Goal: Answer question/provide support: Share knowledge or assist other users

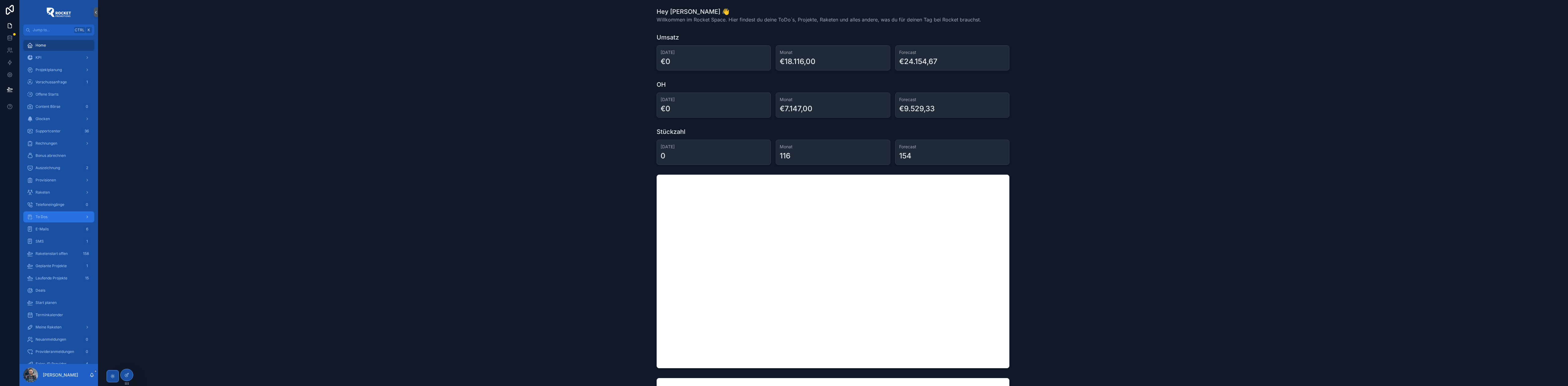
click at [55, 220] on div "To Dos" at bounding box center [58, 217] width 64 height 10
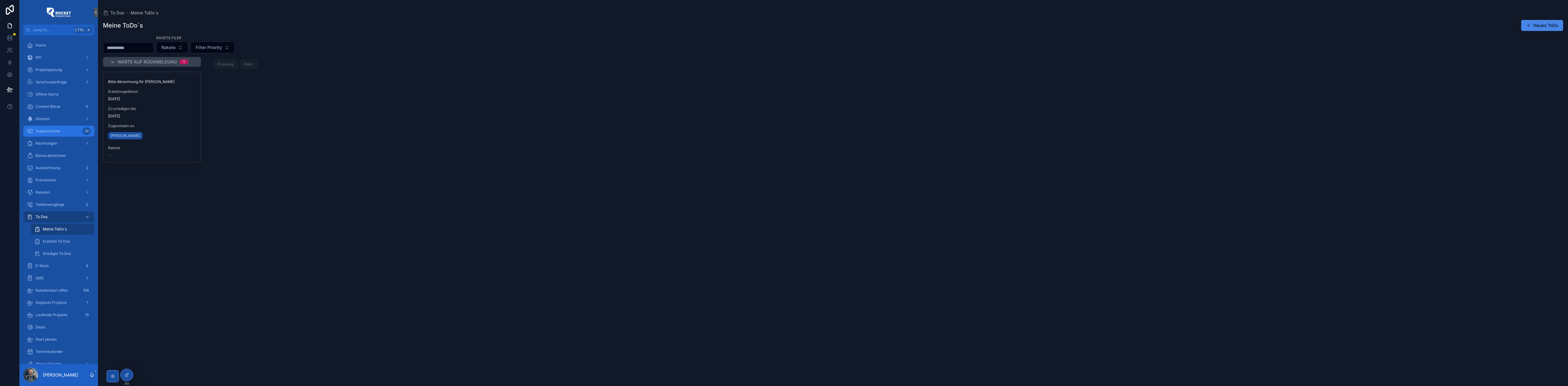
click at [57, 133] on div "Supportcenter 36" at bounding box center [58, 131] width 64 height 10
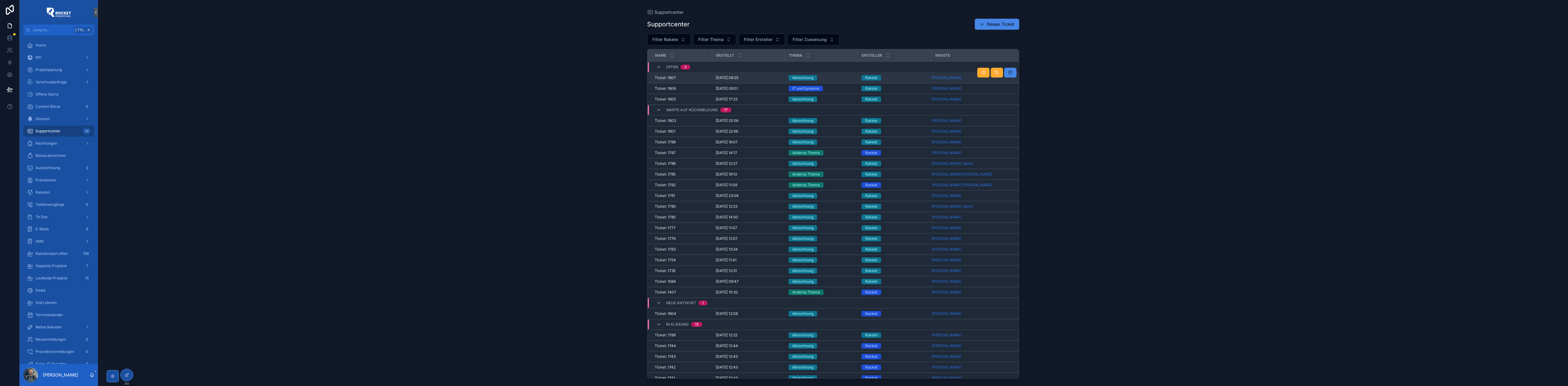
click at [842, 76] on div "Abrechnung" at bounding box center [822, 77] width 66 height 5
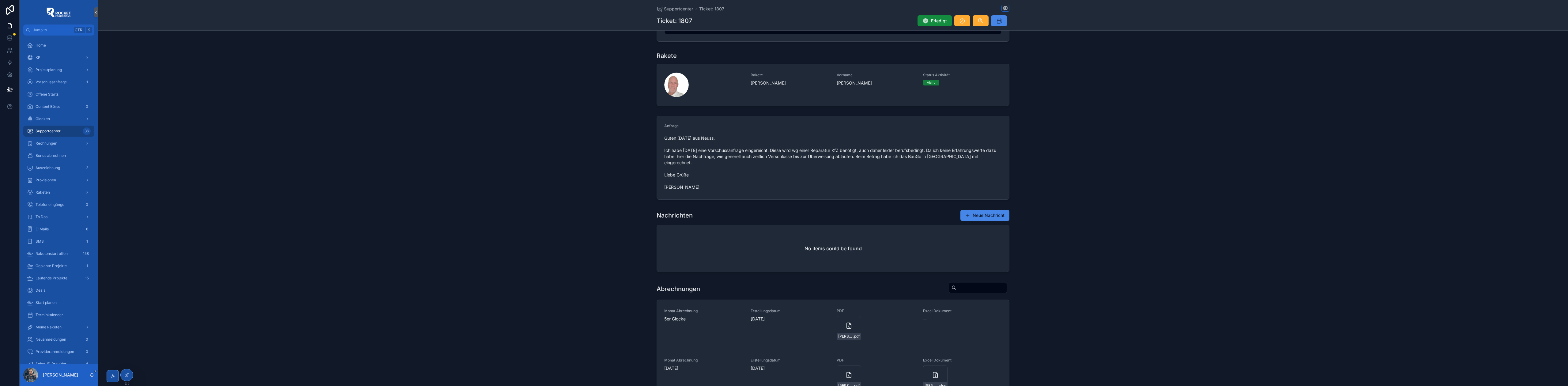
scroll to position [82, 0]
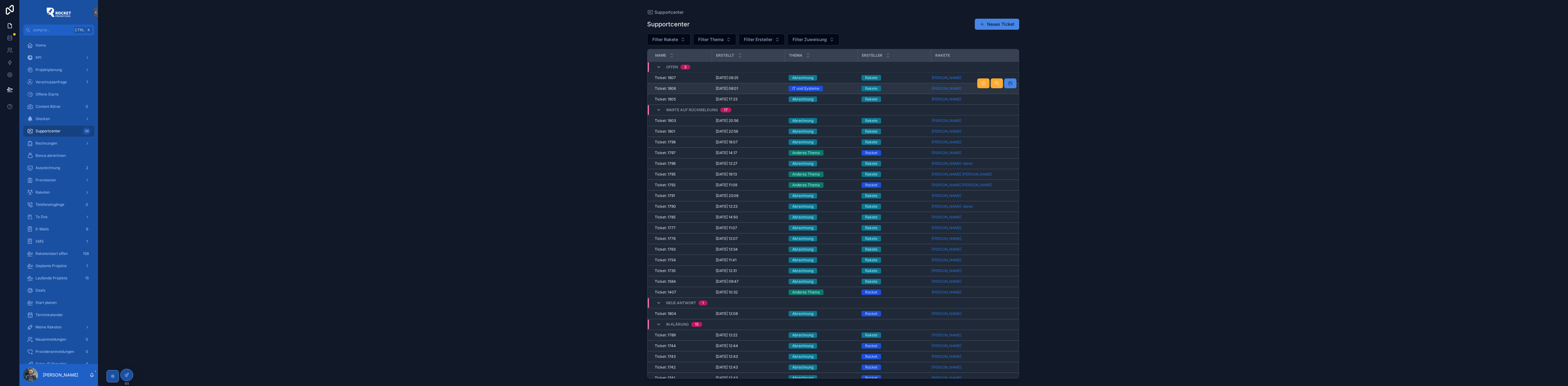
click at [831, 89] on div "IT und Systeme" at bounding box center [822, 88] width 66 height 5
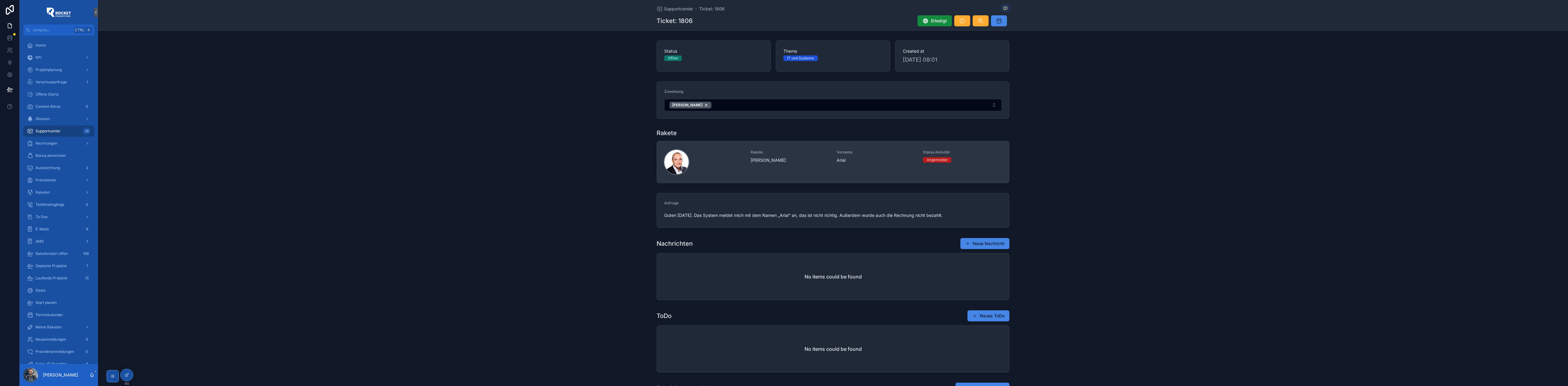
click at [680, 159] on div "scrollable content" at bounding box center [676, 162] width 24 height 24
click at [791, 170] on div "Rakete [PERSON_NAME]" at bounding box center [790, 162] width 79 height 24
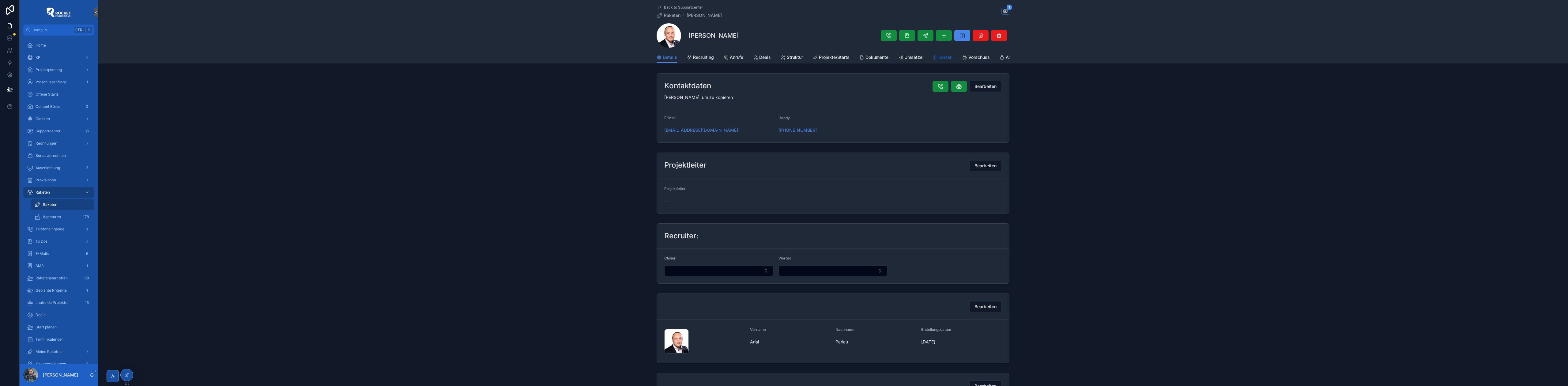
click at [942, 57] on span "Kosten" at bounding box center [945, 57] width 14 height 6
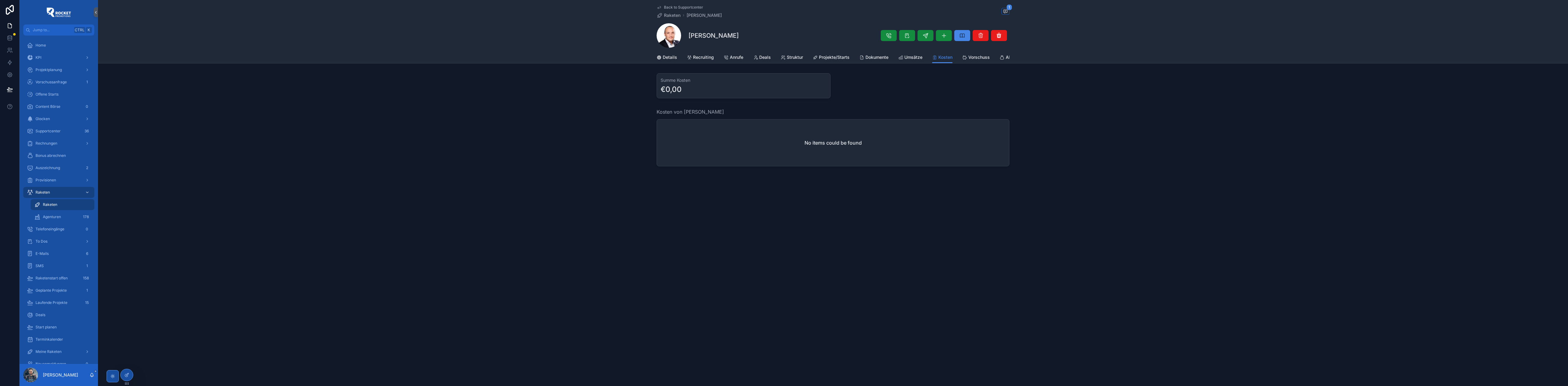
scroll to position [0, 152]
click at [963, 55] on span "Zugangsdaten" at bounding box center [973, 57] width 30 height 6
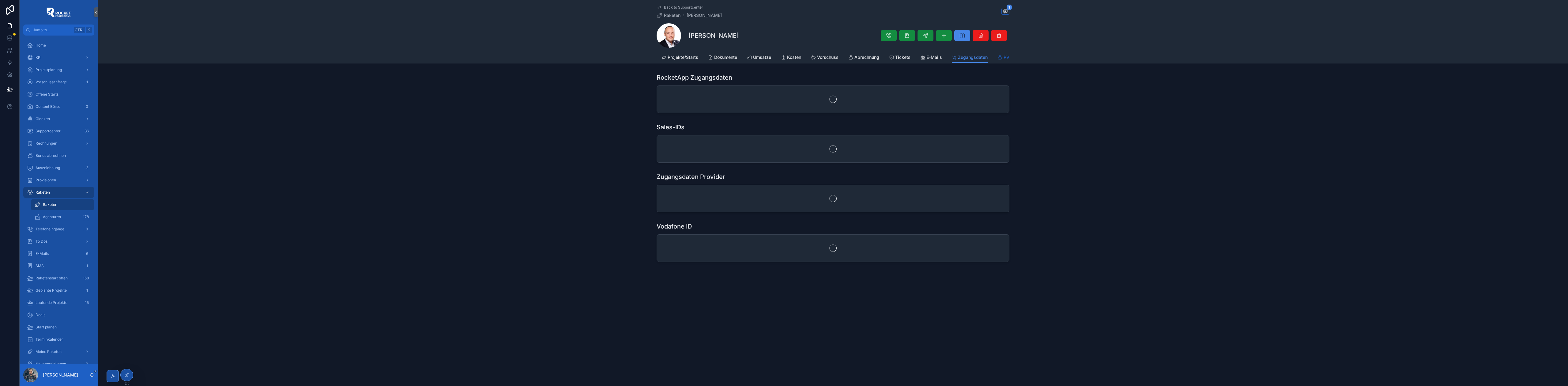
click at [1005, 57] on span "PV" at bounding box center [1007, 57] width 6 height 6
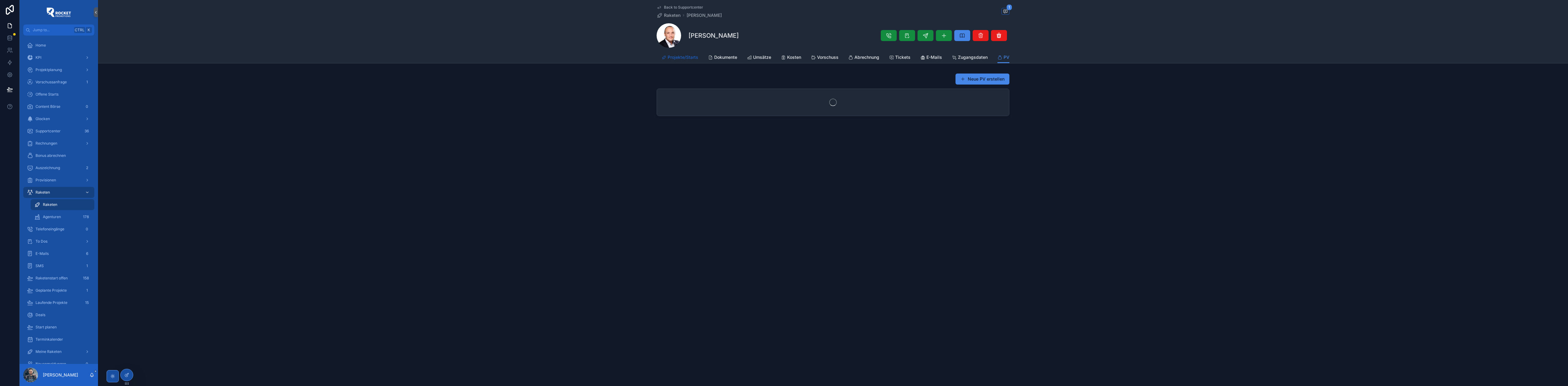
click at [689, 57] on span "Projekte/Starts" at bounding box center [683, 57] width 30 height 6
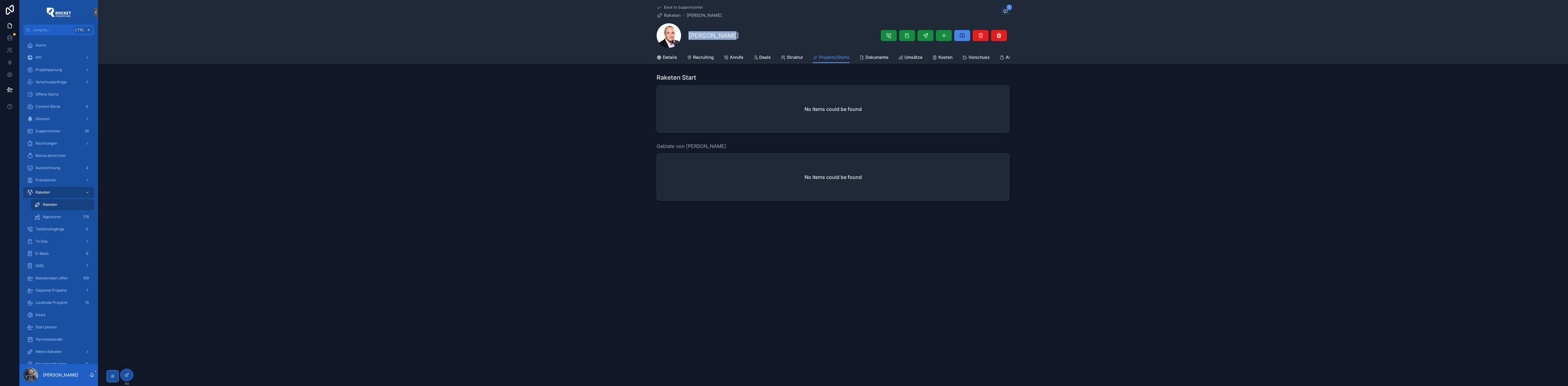
drag, startPoint x: 726, startPoint y: 36, endPoint x: 688, endPoint y: 35, distance: 38.0
click at [688, 35] on div "[PERSON_NAME]" at bounding box center [833, 35] width 353 height 24
copy h1 "[PERSON_NAME]"
click at [667, 55] on span "Details" at bounding box center [670, 57] width 15 height 6
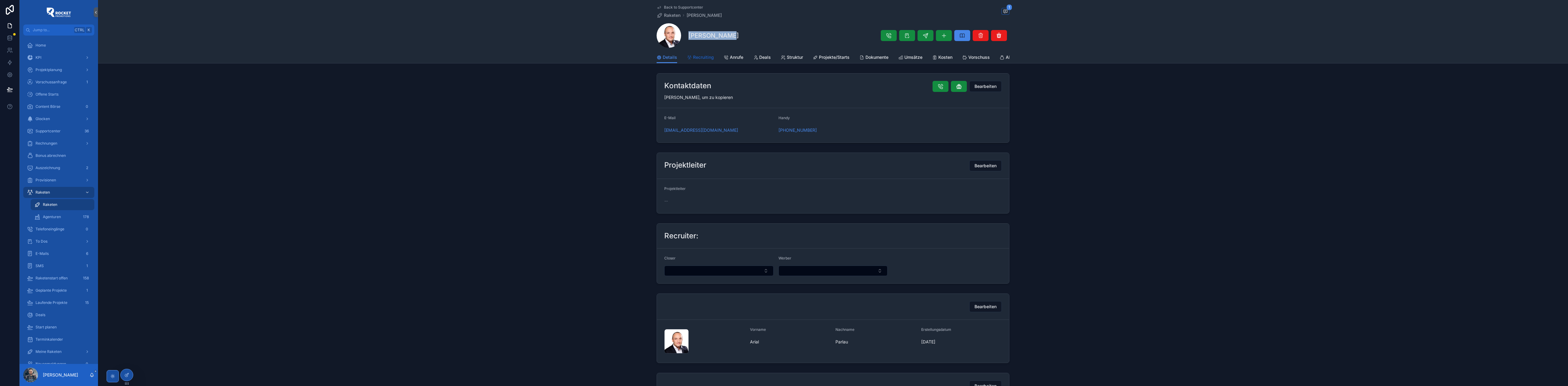
click at [692, 62] on link "Recruiting" at bounding box center [701, 58] width 27 height 12
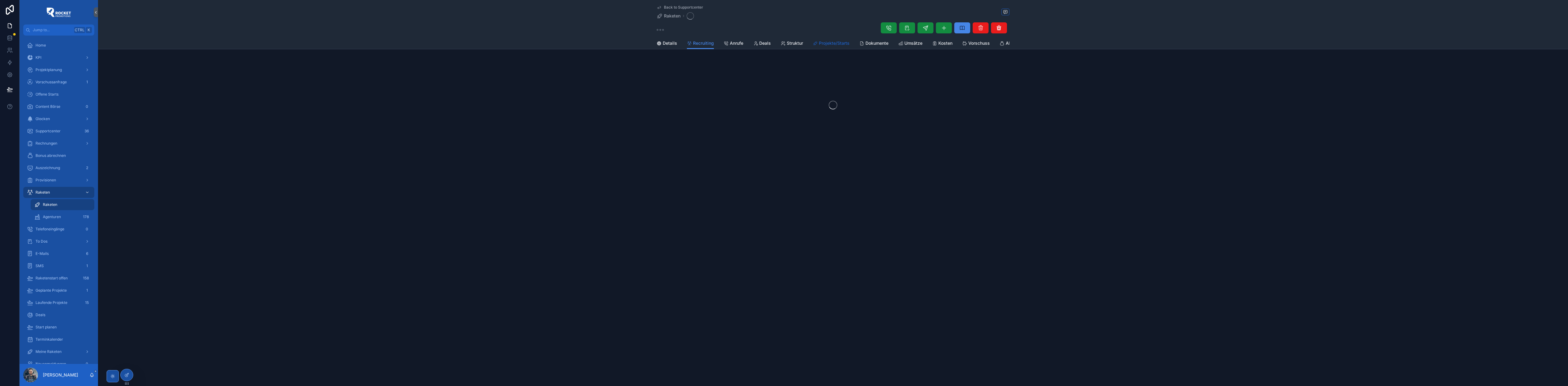
click at [842, 40] on span "Projekte/Starts" at bounding box center [834, 43] width 30 height 6
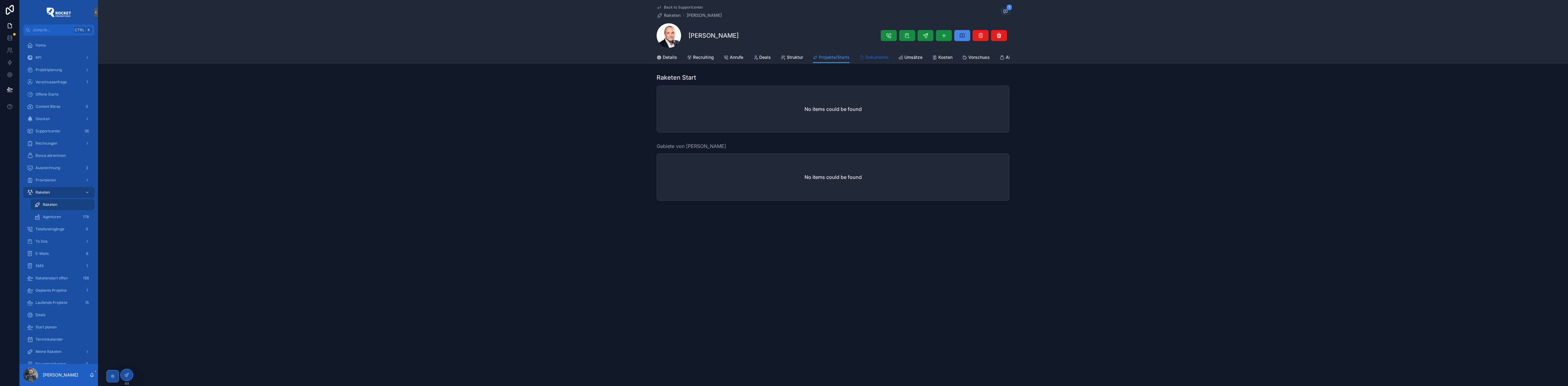
click at [872, 52] on div "Back to Supportcenter Raketen Arial Parlau 1 Arial Parlau Projekte/Starts Detai…" at bounding box center [833, 32] width 1470 height 63
click at [873, 55] on span "Dokumente" at bounding box center [877, 57] width 23 height 6
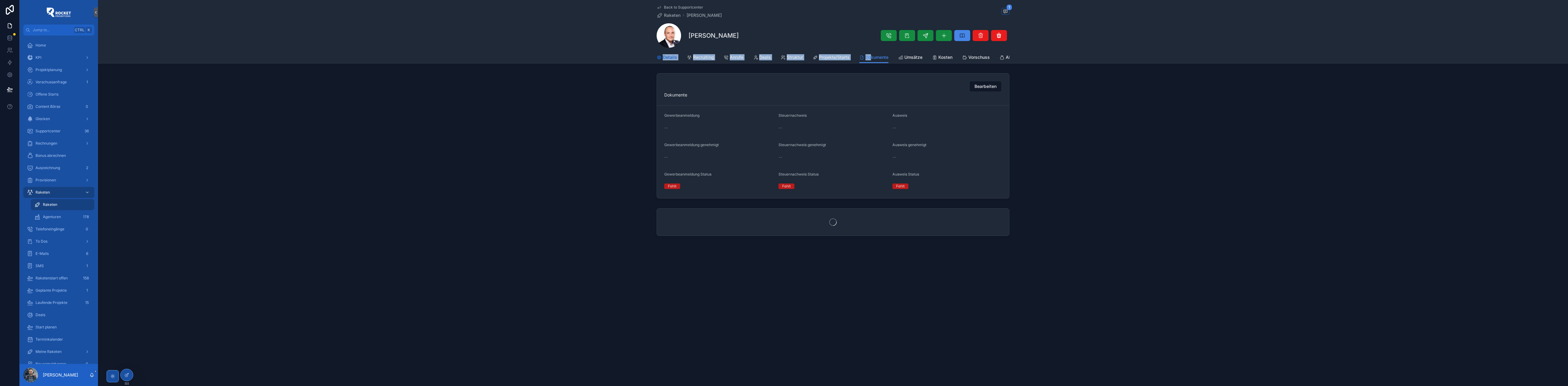
click at [668, 55] on span "Details" at bounding box center [670, 57] width 15 height 6
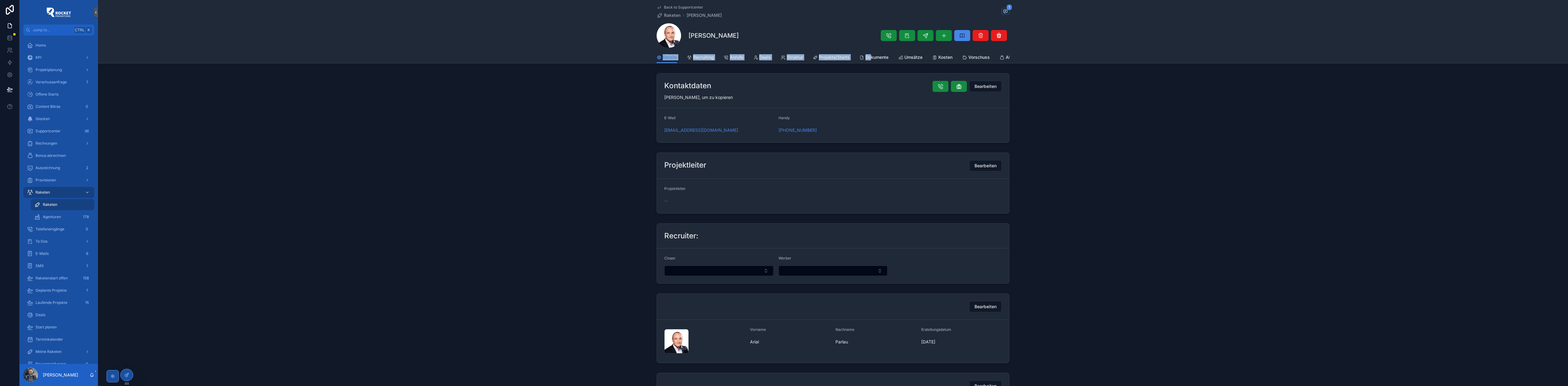
click at [677, 6] on span "Back to Supportcenter" at bounding box center [684, 7] width 39 height 5
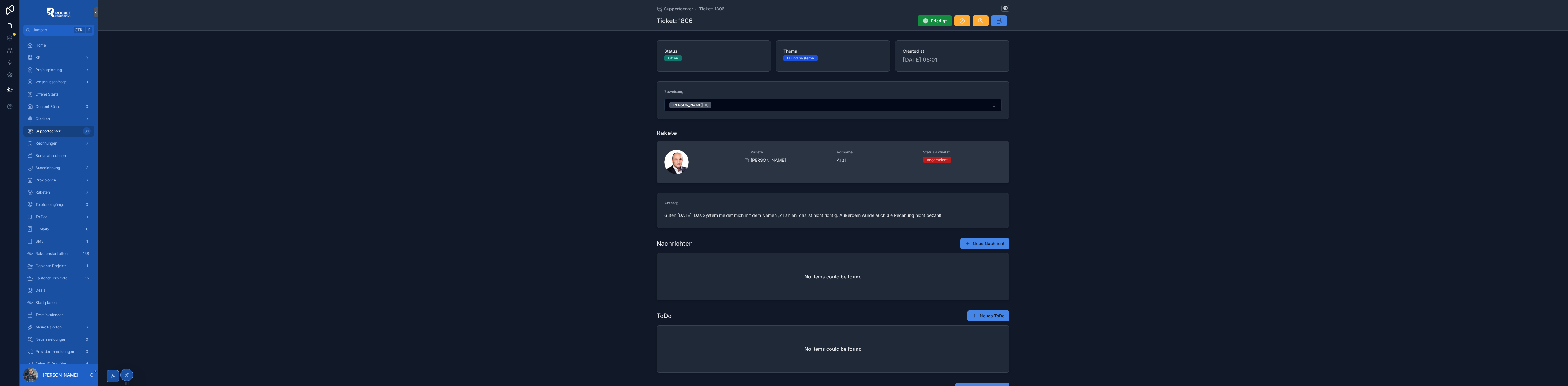
click at [802, 162] on span "[PERSON_NAME]" at bounding box center [790, 160] width 79 height 6
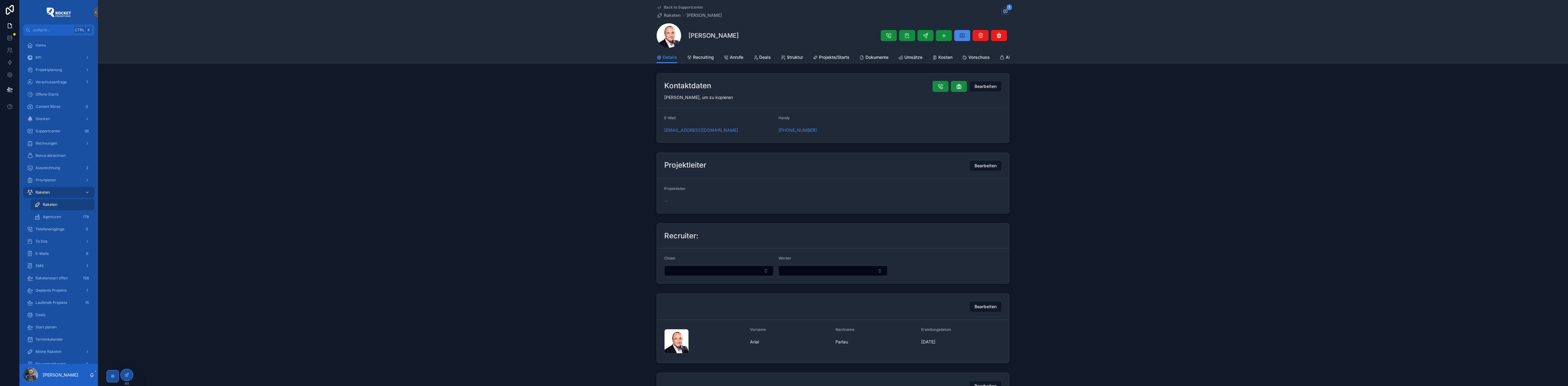
click at [680, 5] on span "Back to Supportcenter" at bounding box center [684, 7] width 39 height 5
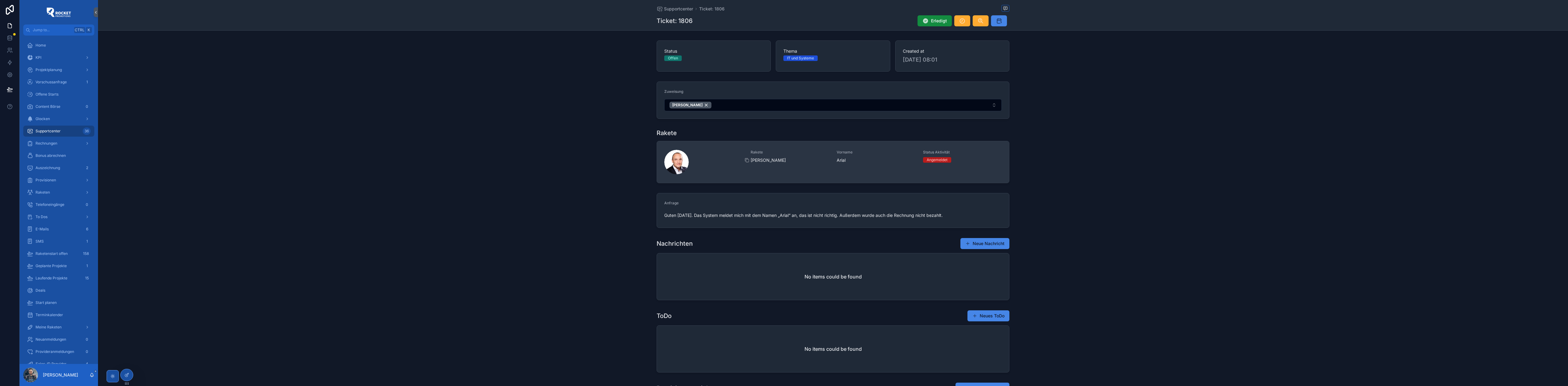
click at [797, 163] on span "[PERSON_NAME]" at bounding box center [790, 160] width 79 height 6
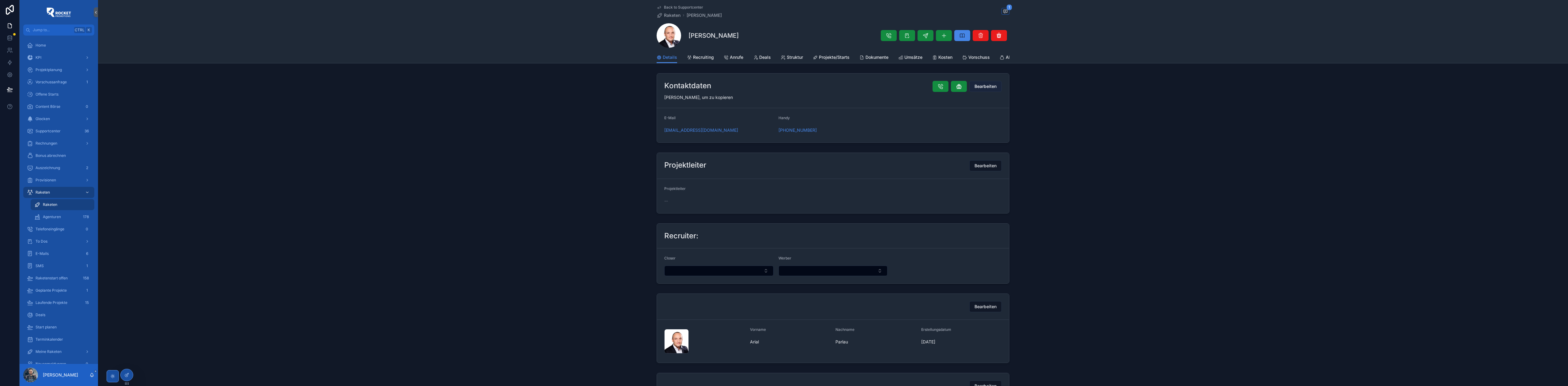
click at [989, 89] on span "Bearbeiten" at bounding box center [985, 86] width 22 height 6
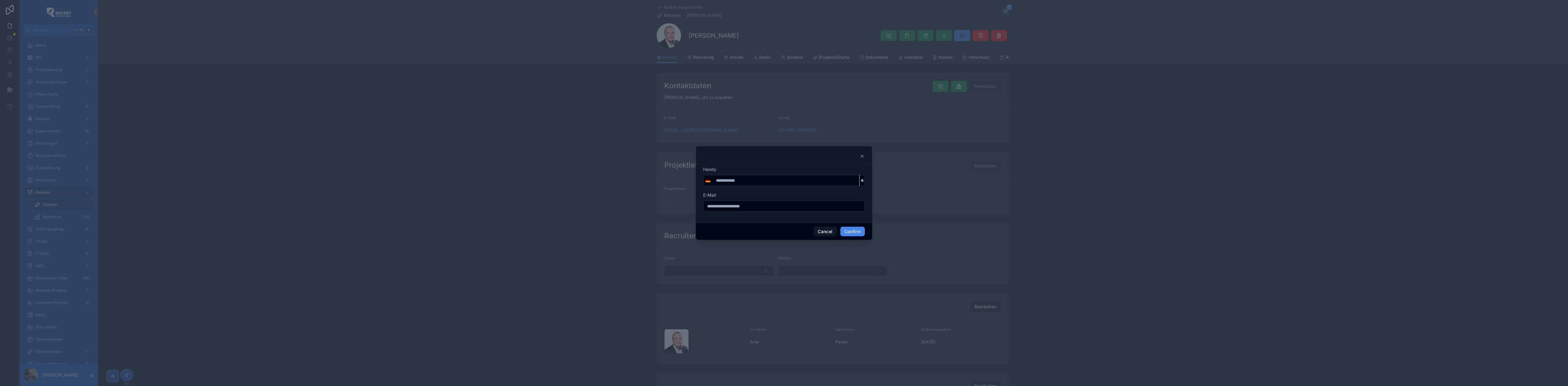
drag, startPoint x: 774, startPoint y: 209, endPoint x: 687, endPoint y: 205, distance: 87.1
click at [687, 205] on div "**********" at bounding box center [784, 193] width 1568 height 386
click at [537, 172] on div at bounding box center [784, 193] width 1568 height 386
click at [820, 233] on button "Cancel" at bounding box center [825, 231] width 23 height 10
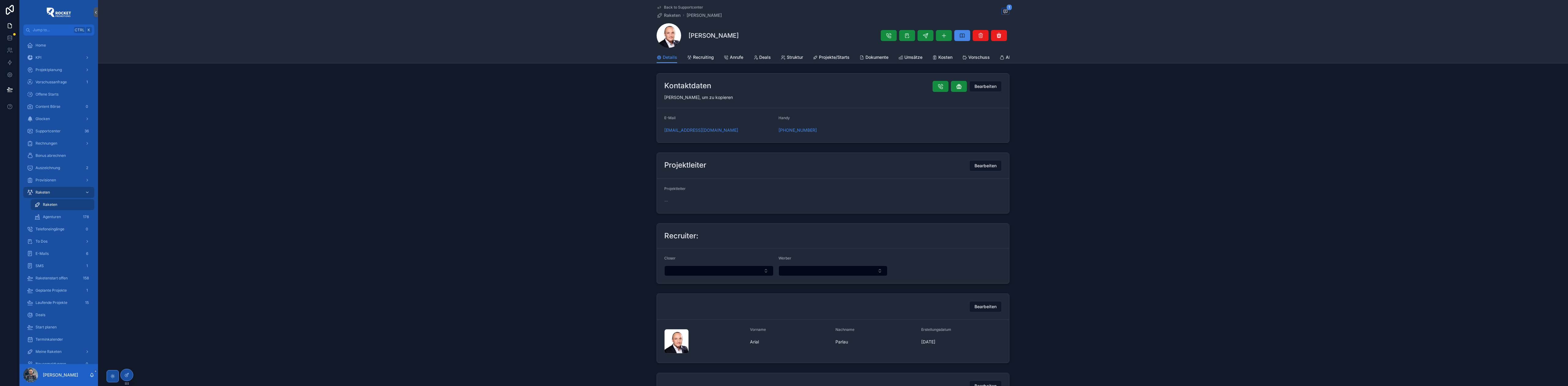
click at [682, 7] on span "Back to Supportcenter" at bounding box center [684, 7] width 39 height 5
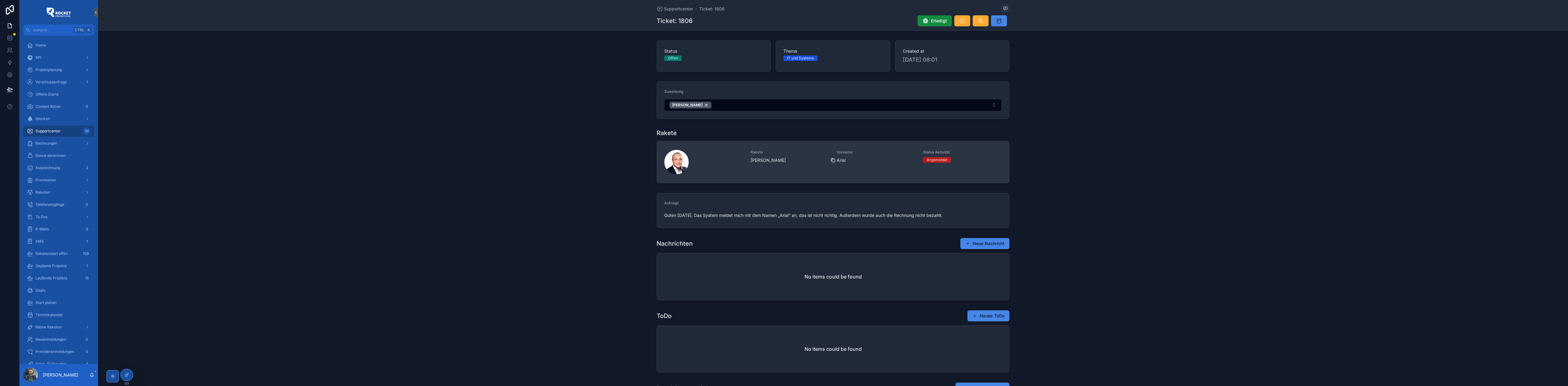
click at [832, 161] on icon "scrollable content" at bounding box center [833, 160] width 5 height 5
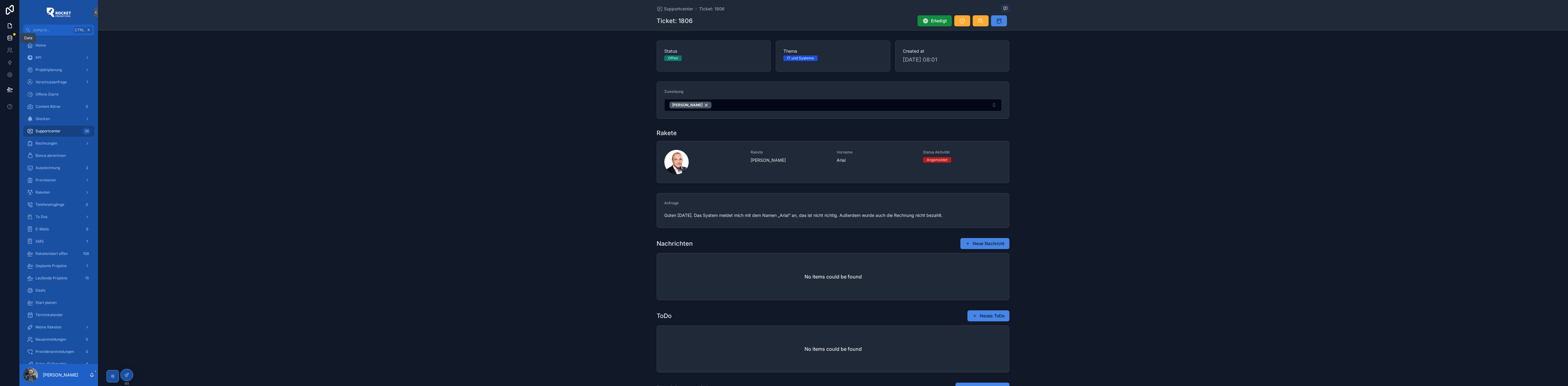
click at [11, 35] on icon at bounding box center [10, 38] width 6 height 6
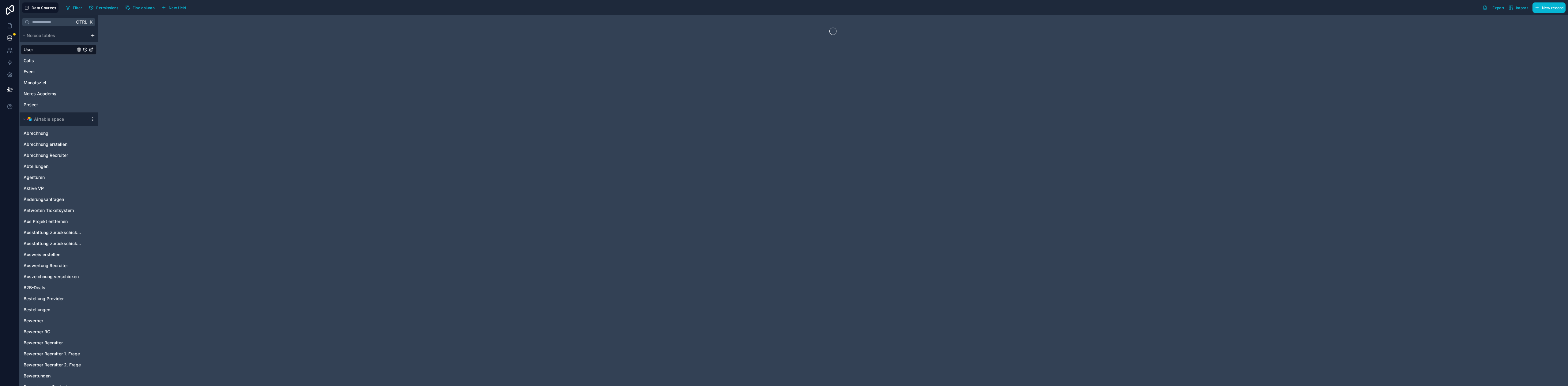
click at [92, 118] on icon "scrollable content" at bounding box center [93, 119] width 5 height 5
click at [114, 140] on span "Queue data sync" at bounding box center [124, 142] width 44 height 5
click at [114, 152] on span "Queue schema sync" at bounding box center [124, 153] width 44 height 5
click at [12, 19] on link at bounding box center [10, 26] width 19 height 12
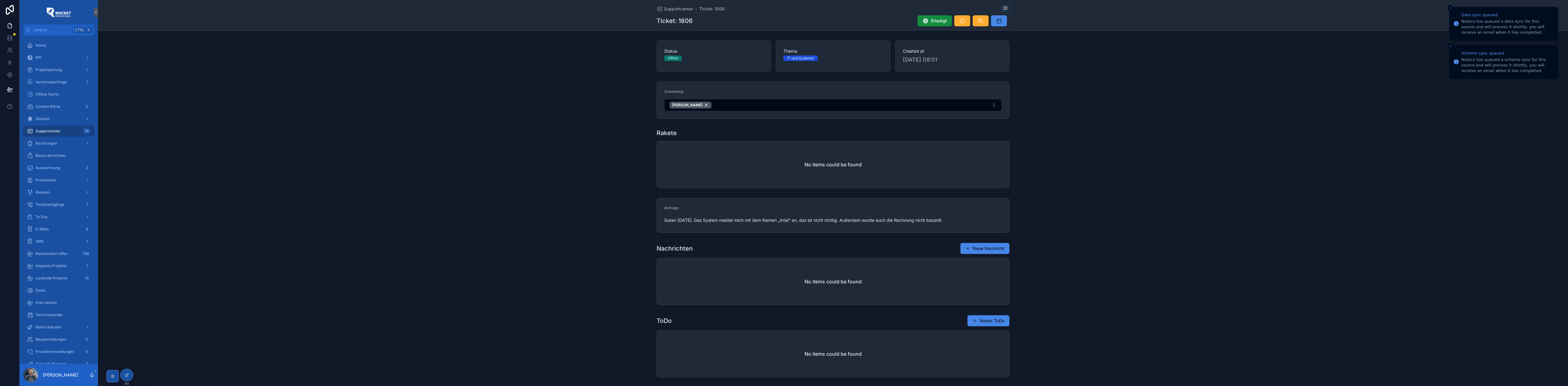
click at [1451, 10] on icon "Close toast" at bounding box center [1451, 8] width 4 height 4
drag, startPoint x: 690, startPoint y: 18, endPoint x: 676, endPoint y: 19, distance: 14.0
click at [676, 19] on div "Ticket: 1806 Erledigt" at bounding box center [833, 21] width 353 height 12
copy h1 "1806"
click at [500, 174] on div "Rakete No items could be found" at bounding box center [833, 158] width 1470 height 65
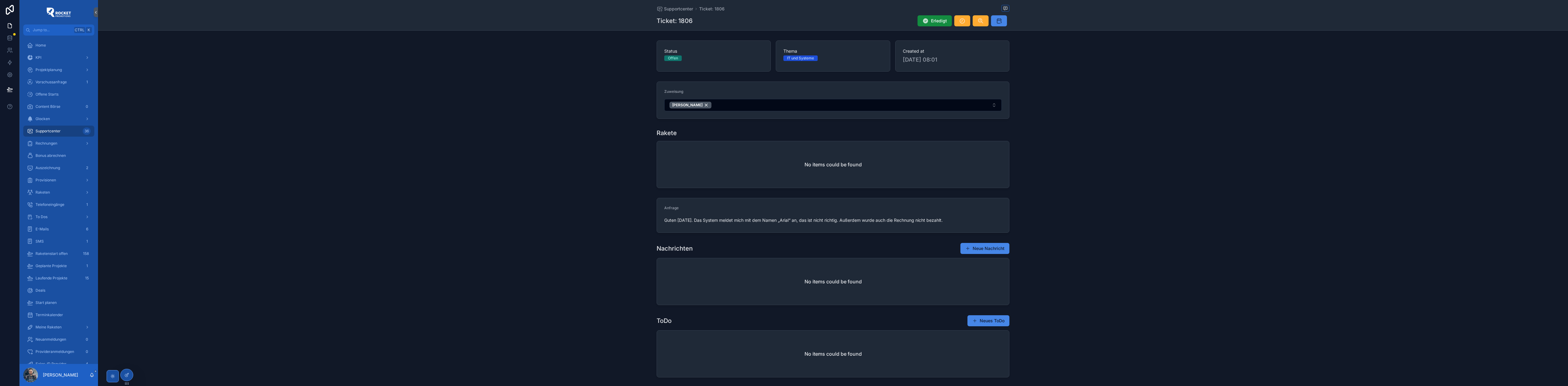
click at [771, 159] on div "No items could be found" at bounding box center [833, 164] width 352 height 46
click at [979, 248] on button "Neue Nachricht" at bounding box center [985, 244] width 49 height 11
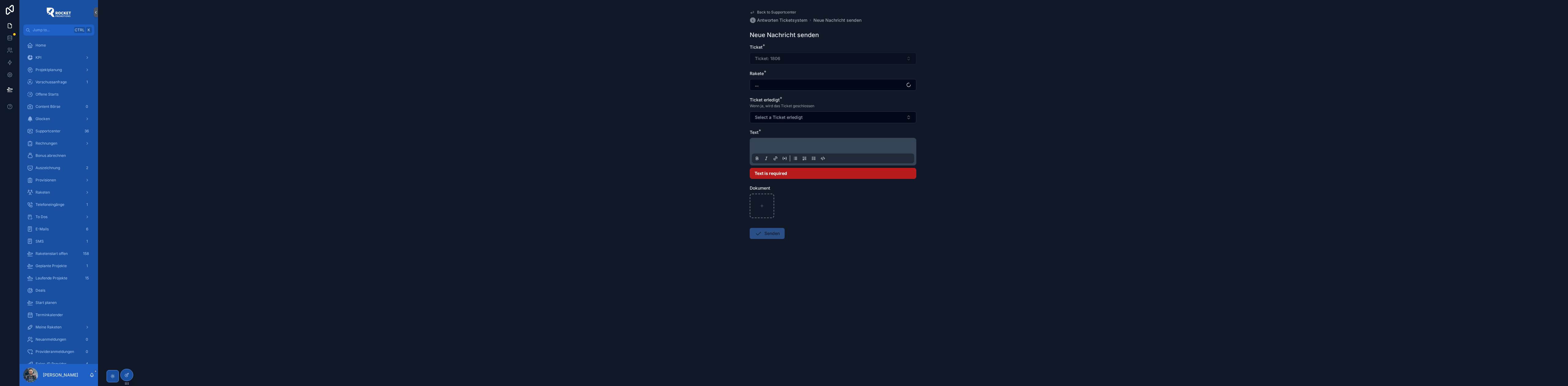
click at [774, 146] on p "scrollable content" at bounding box center [834, 147] width 163 height 6
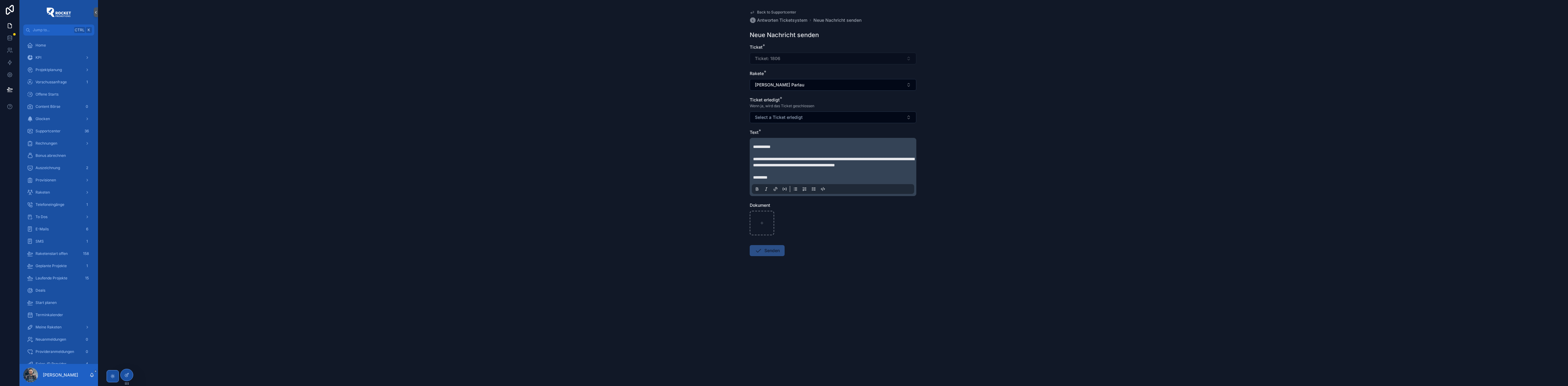
click at [813, 161] on span "**********" at bounding box center [833, 162] width 161 height 10
copy p "**********"
click at [779, 177] on p "**********" at bounding box center [834, 162] width 163 height 37
click at [842, 172] on span "**********" at bounding box center [833, 165] width 161 height 16
click at [811, 113] on button "Select a Ticket erledigt" at bounding box center [833, 117] width 167 height 12
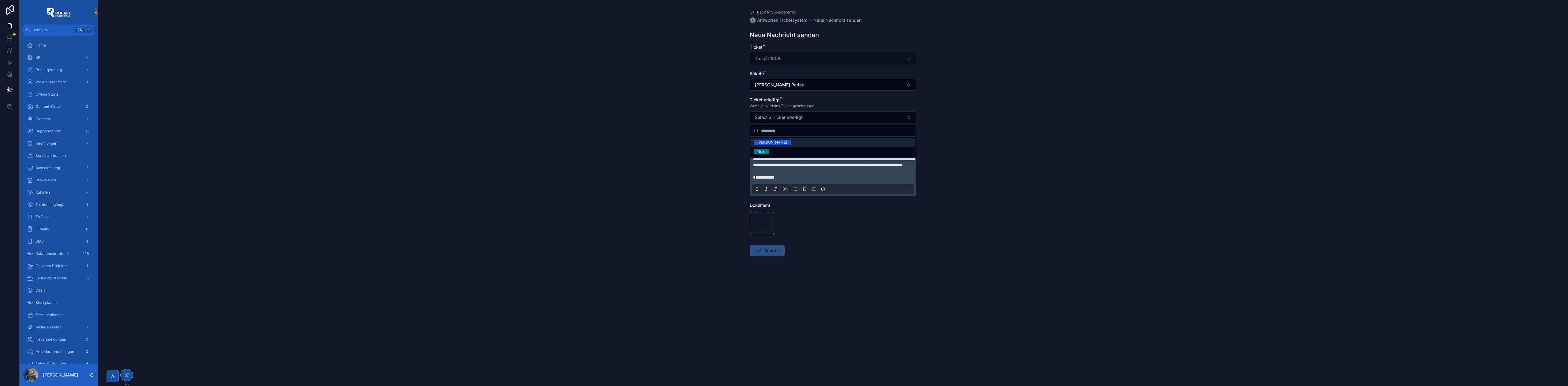
click at [787, 143] on div "[PERSON_NAME]" at bounding box center [833, 142] width 164 height 9
click at [691, 130] on div "**********" at bounding box center [833, 193] width 1470 height 386
drag, startPoint x: 763, startPoint y: 258, endPoint x: 740, endPoint y: 175, distance: 86.1
click at [726, 198] on div "**********" at bounding box center [833, 193] width 1470 height 386
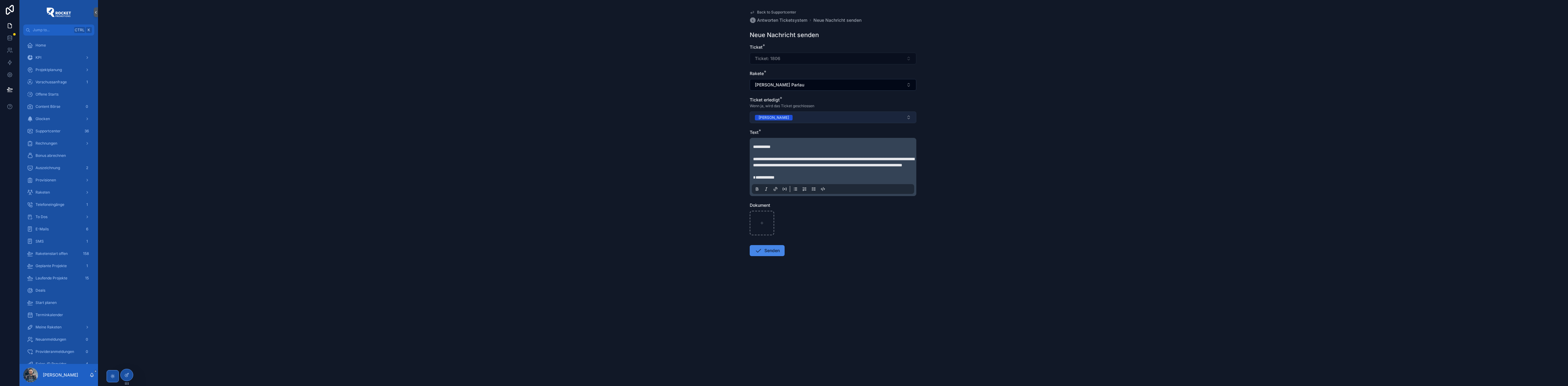
click at [777, 115] on button "[PERSON_NAME]" at bounding box center [833, 117] width 167 height 12
click at [759, 150] on div "Nein" at bounding box center [761, 152] width 8 height 5
click at [765, 256] on button "Senden" at bounding box center [767, 251] width 35 height 11
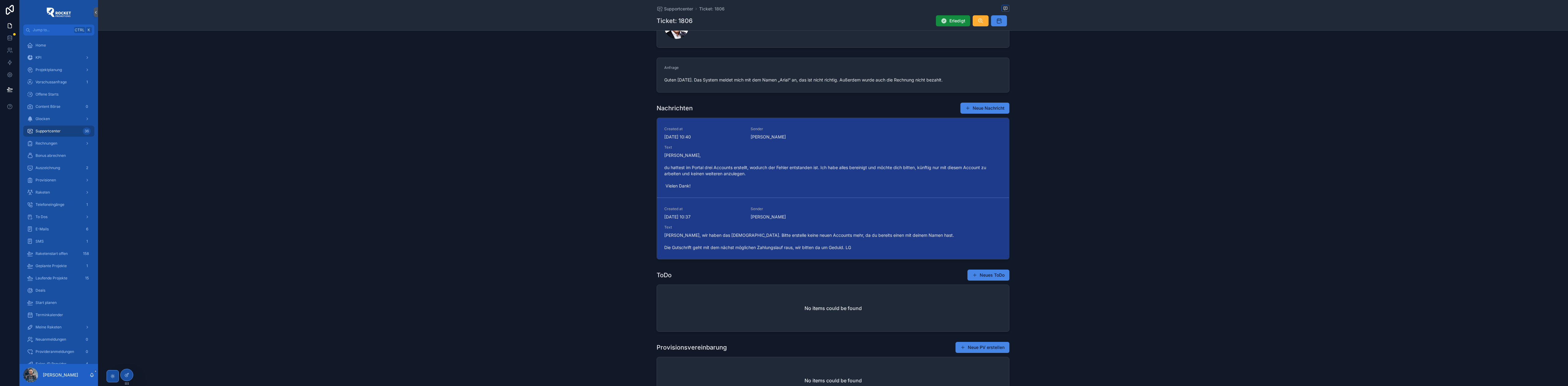
scroll to position [136, 0]
click at [70, 130] on div "Supportcenter 36" at bounding box center [58, 131] width 64 height 10
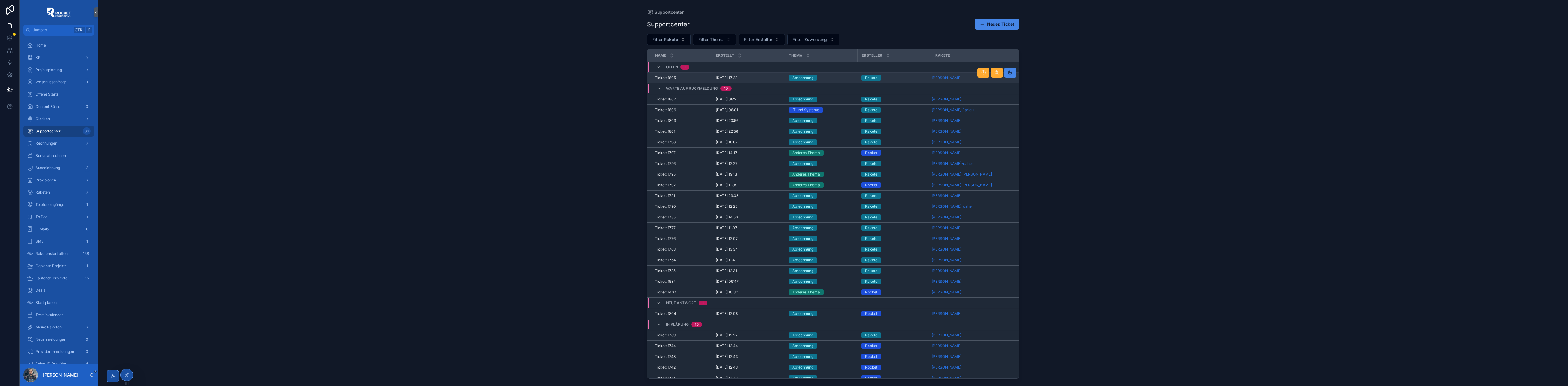
click at [828, 77] on div "Abrechnung" at bounding box center [822, 77] width 66 height 5
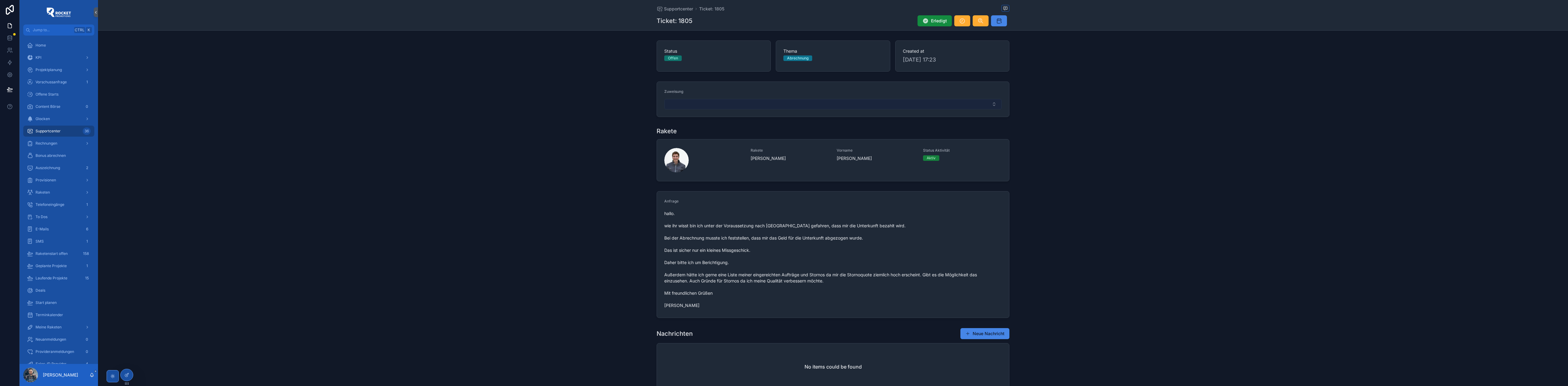
click at [806, 108] on button "Select Button" at bounding box center [833, 104] width 337 height 10
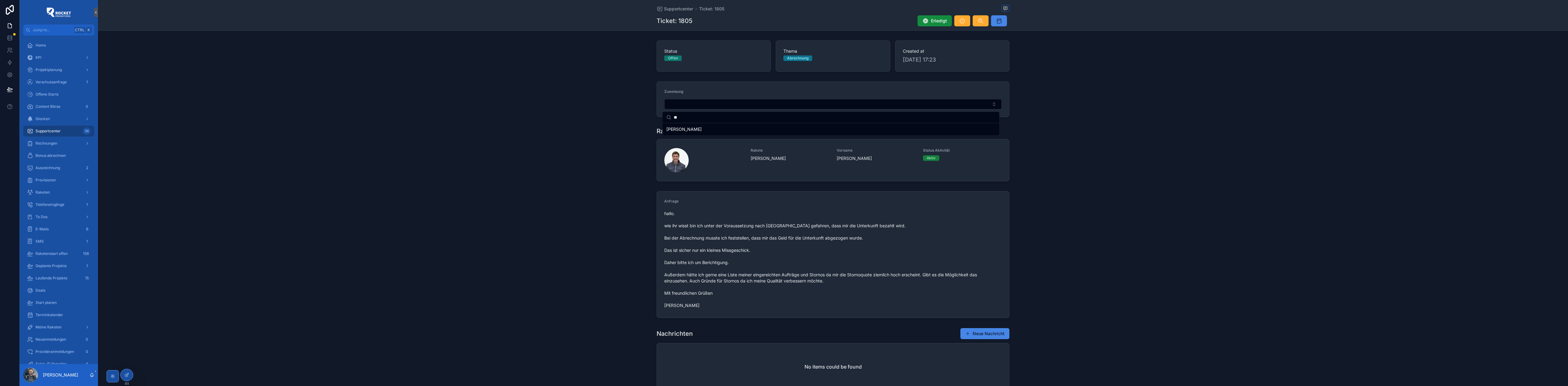
type input "**"
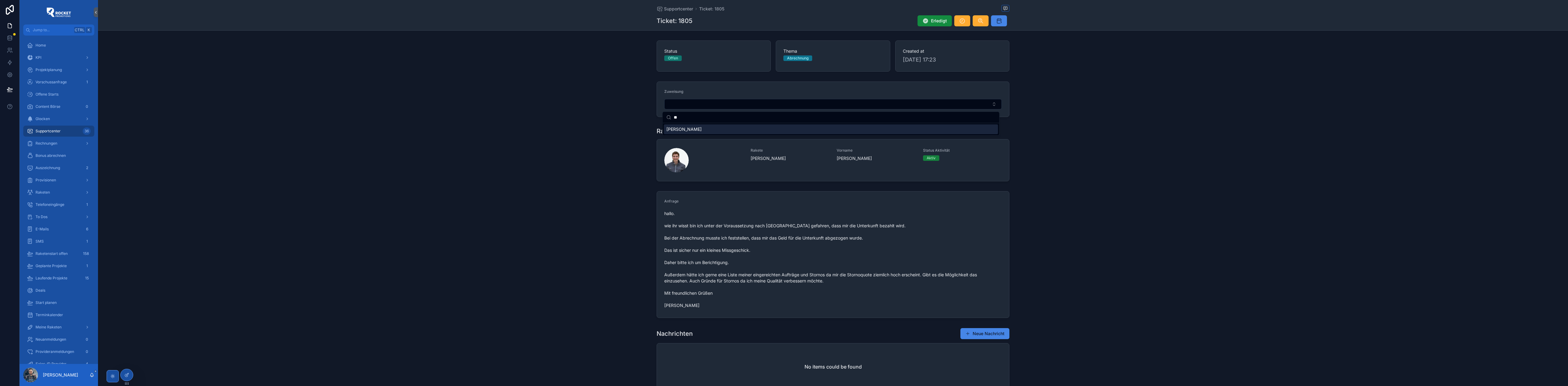
click at [690, 130] on div "[PERSON_NAME]" at bounding box center [831, 129] width 334 height 10
click at [1233, 149] on div "Rakete Rakete [PERSON_NAME] Vorname [PERSON_NAME] Status Aktivität Aktiv" at bounding box center [833, 156] width 1470 height 60
click at [677, 5] on div "Supportcenter Ticket: 1805" at bounding box center [833, 9] width 353 height 8
click at [677, 8] on span "Supportcenter" at bounding box center [679, 9] width 29 height 6
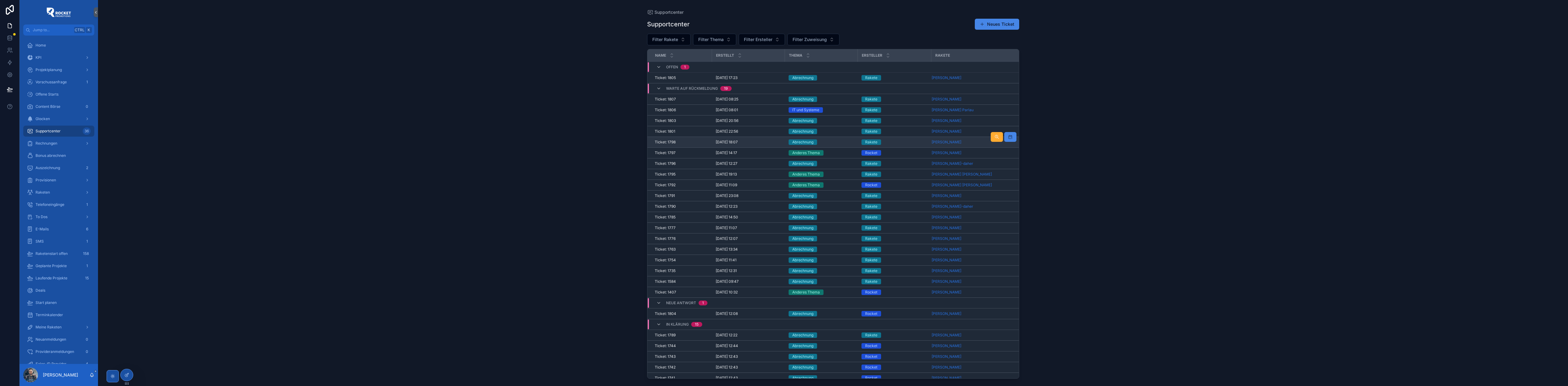
click at [832, 140] on div "Abrechnung" at bounding box center [822, 142] width 66 height 5
click at [831, 101] on div "Abrechnung" at bounding box center [822, 99] width 66 height 5
click at [849, 119] on div "Abrechnung" at bounding box center [822, 121] width 66 height 5
click at [824, 130] on div "Abrechnung" at bounding box center [822, 131] width 66 height 5
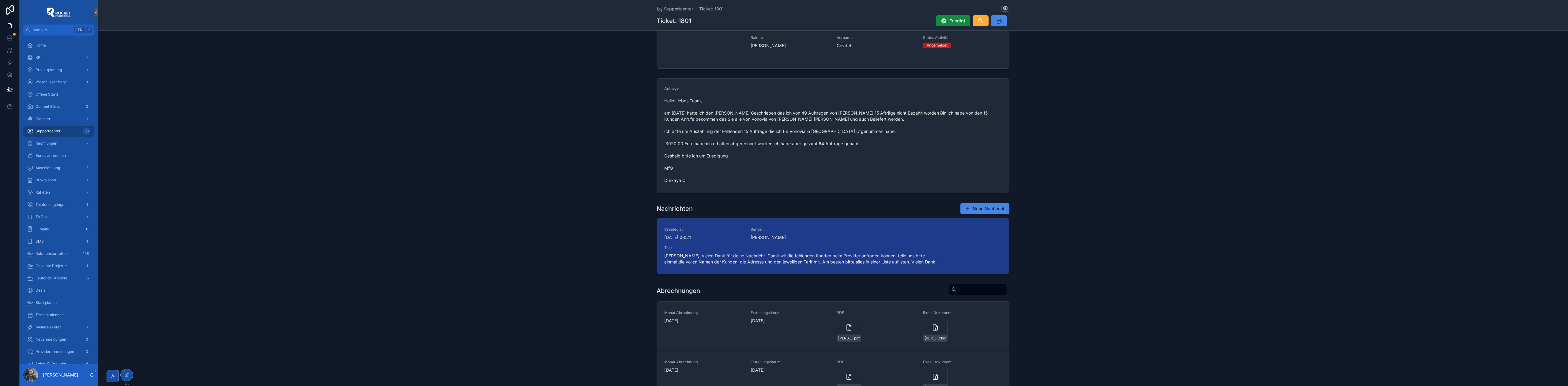
scroll to position [54, 0]
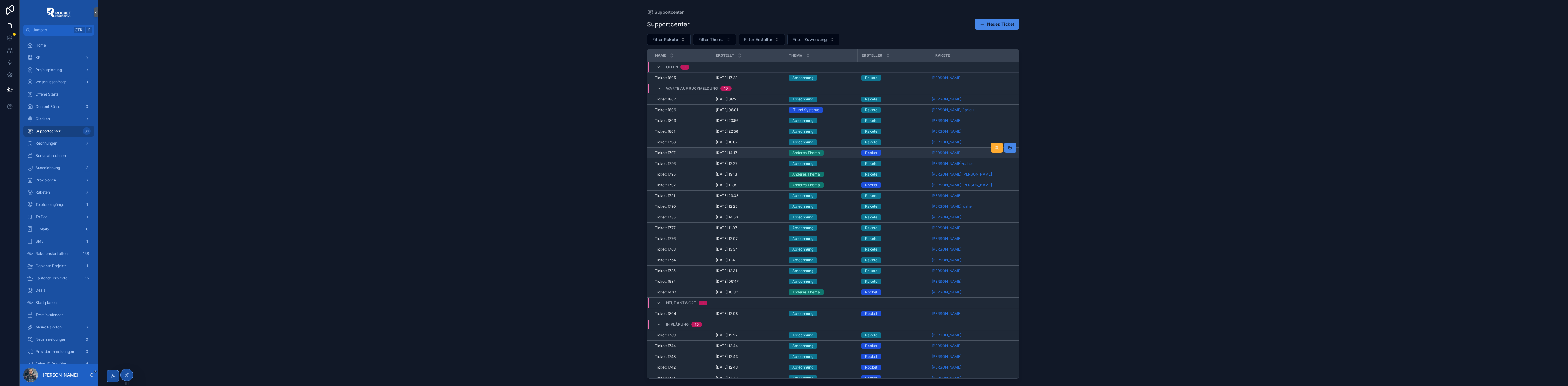
click at [842, 155] on div "Anderes Thema" at bounding box center [822, 153] width 66 height 5
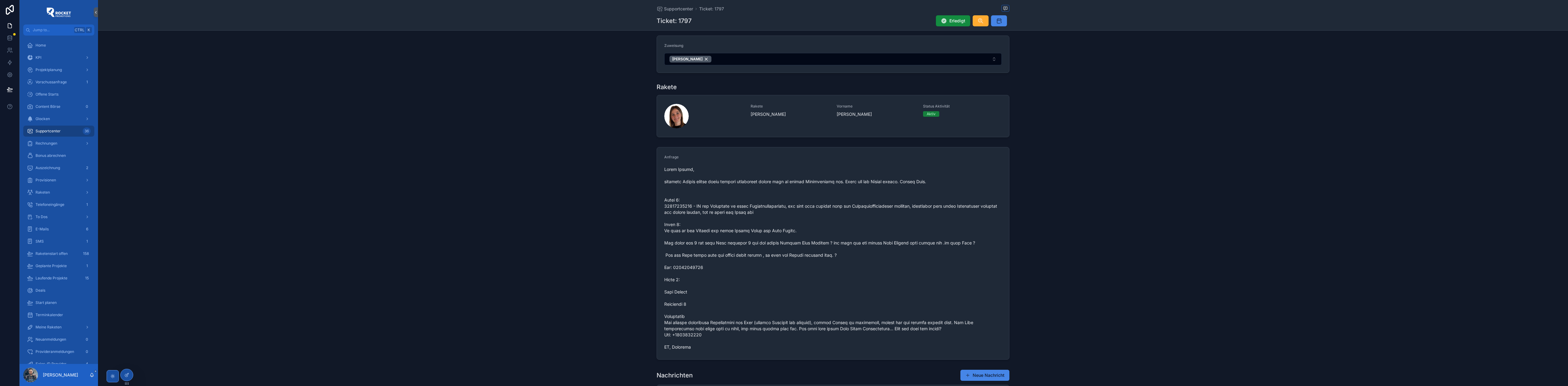
scroll to position [54, 0]
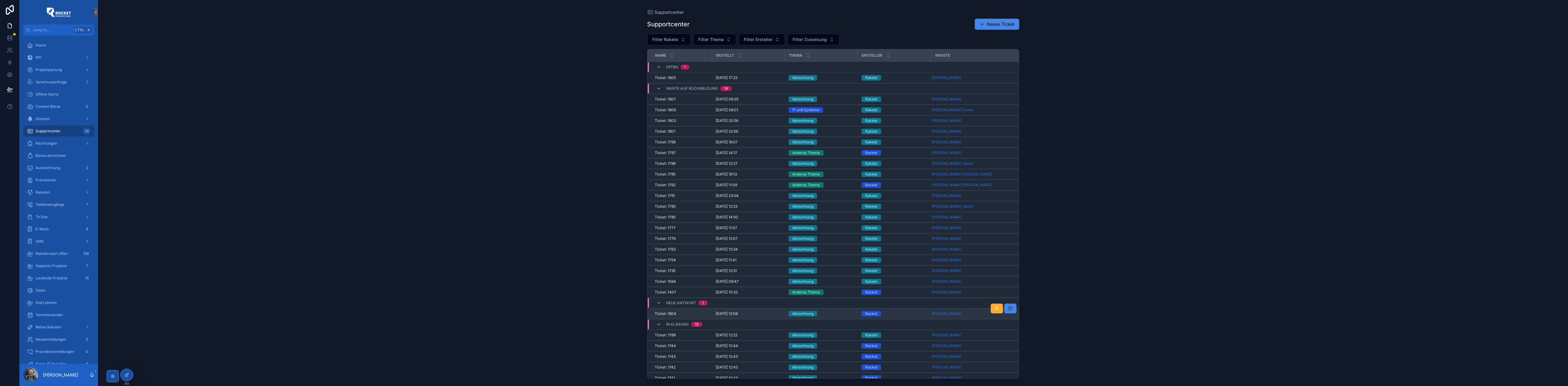
click at [839, 316] on div "Abrechnung" at bounding box center [822, 314] width 66 height 5
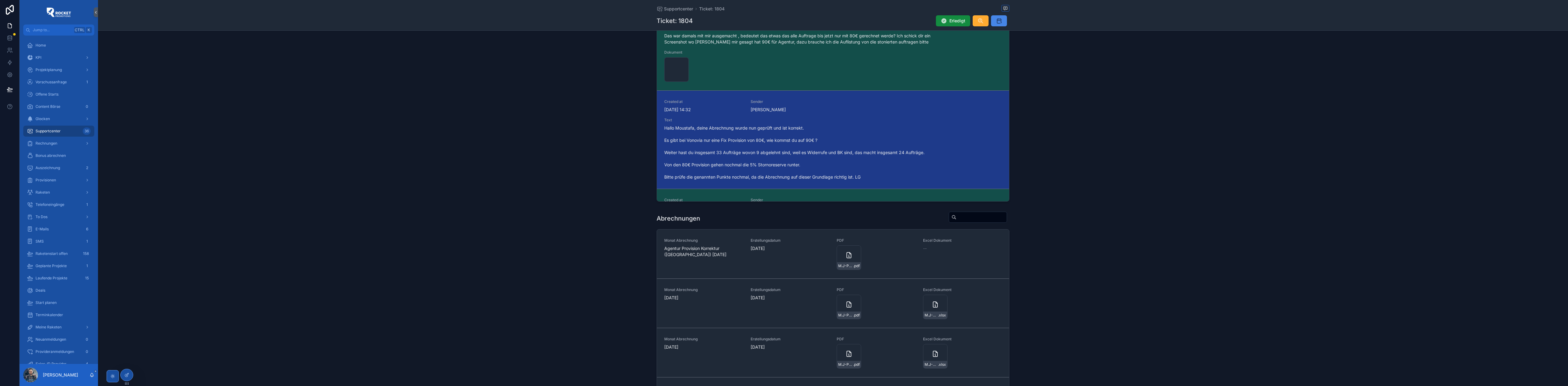
scroll to position [354, 0]
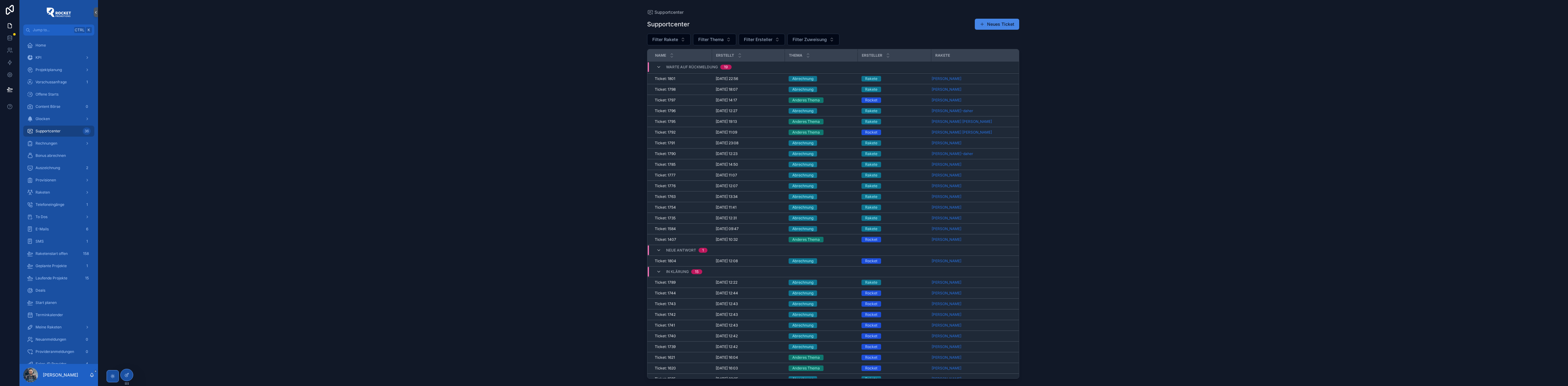
scroll to position [54, 0]
click at [832, 284] on div "Abrechnung" at bounding box center [822, 281] width 66 height 5
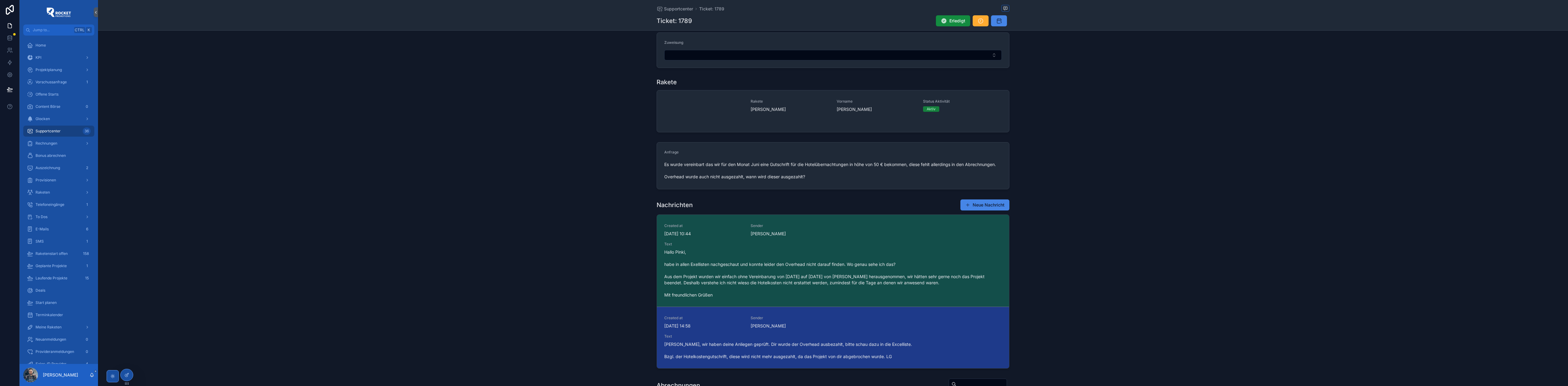
scroll to position [54, 0]
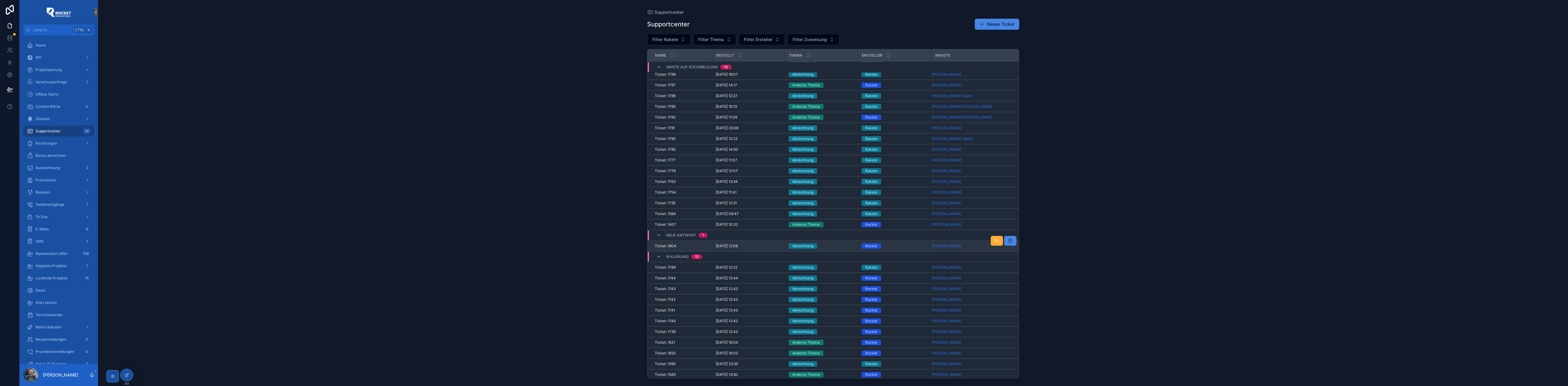
scroll to position [38, 0]
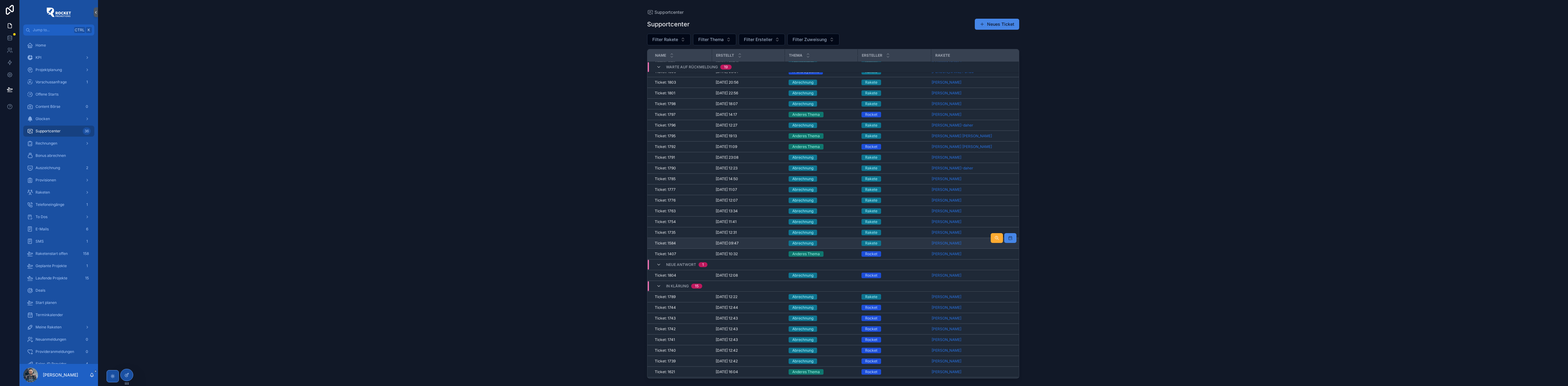
click at [831, 245] on div "Abrechnung" at bounding box center [822, 243] width 66 height 5
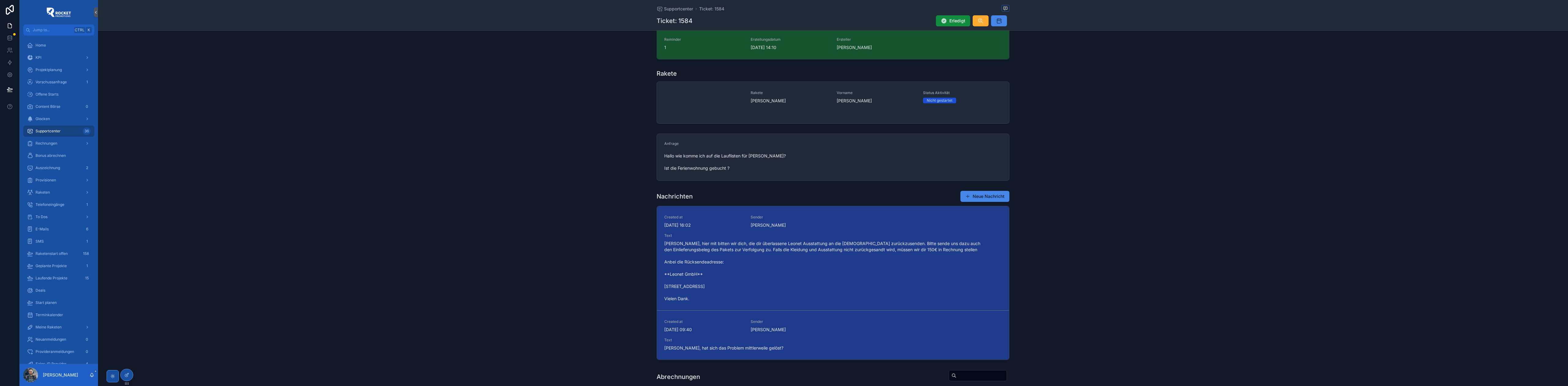
scroll to position [191, 0]
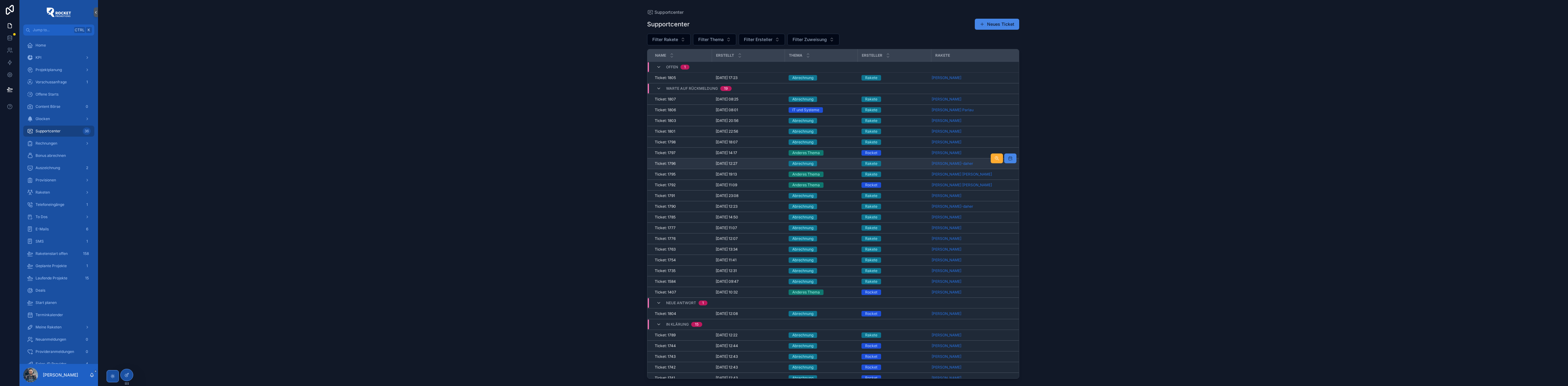
click at [836, 165] on div "Abrechnung" at bounding box center [822, 163] width 66 height 5
click at [62, 190] on div "Raketen" at bounding box center [58, 192] width 64 height 10
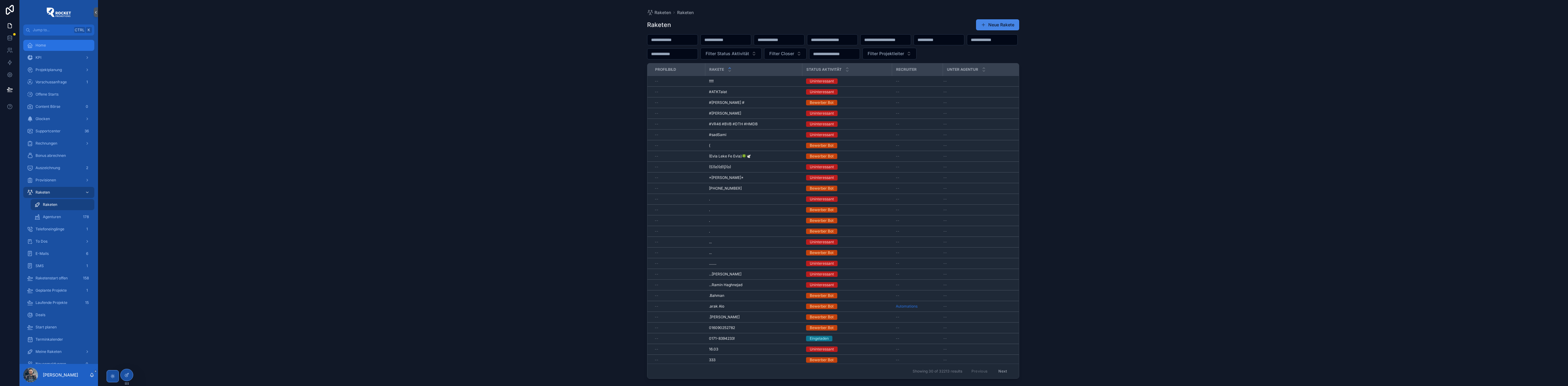
click at [43, 42] on div "Home" at bounding box center [58, 45] width 64 height 10
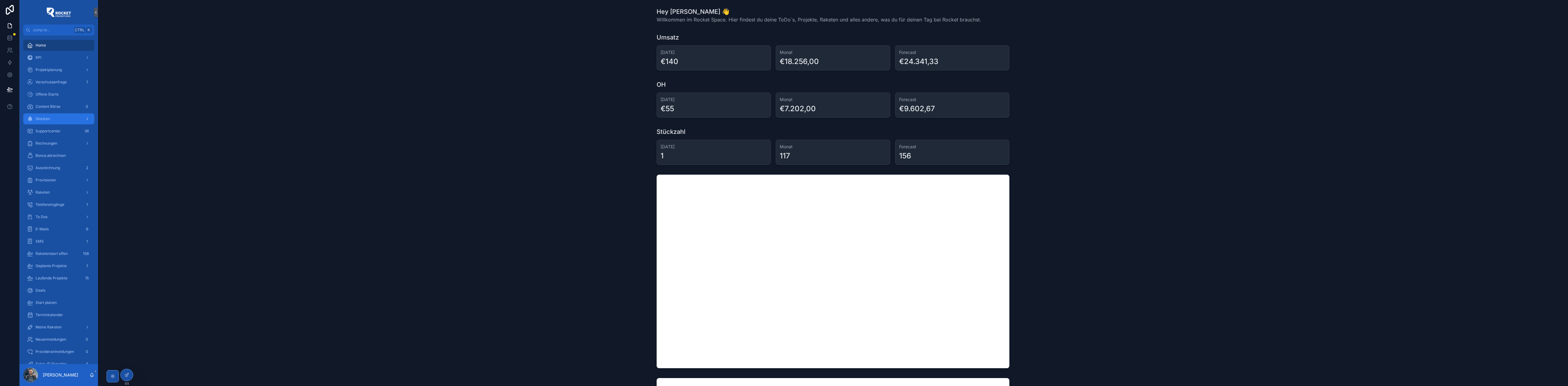
click at [73, 121] on div "Glocken" at bounding box center [58, 119] width 64 height 10
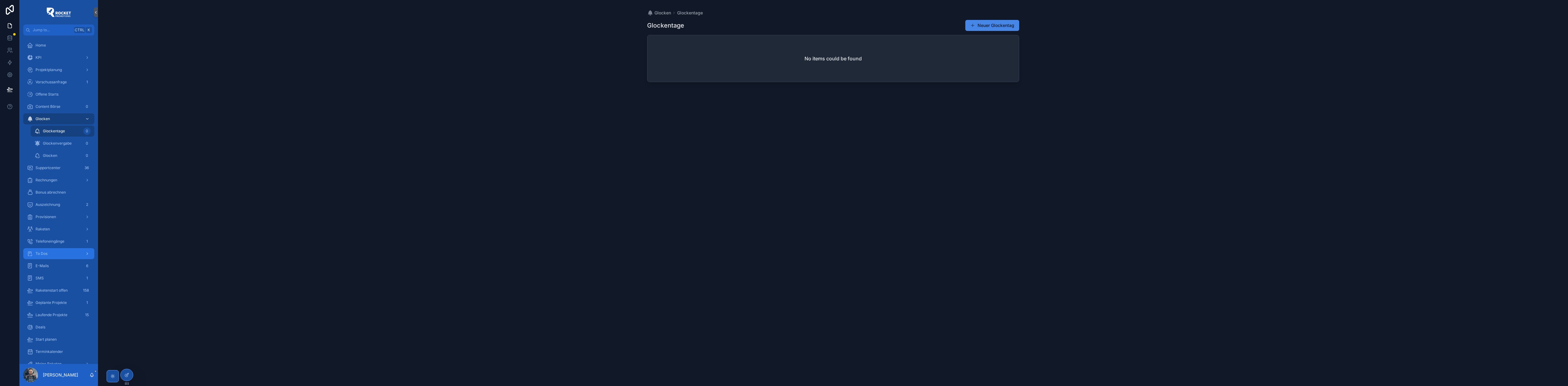
click at [54, 257] on div "To Dos" at bounding box center [58, 254] width 64 height 10
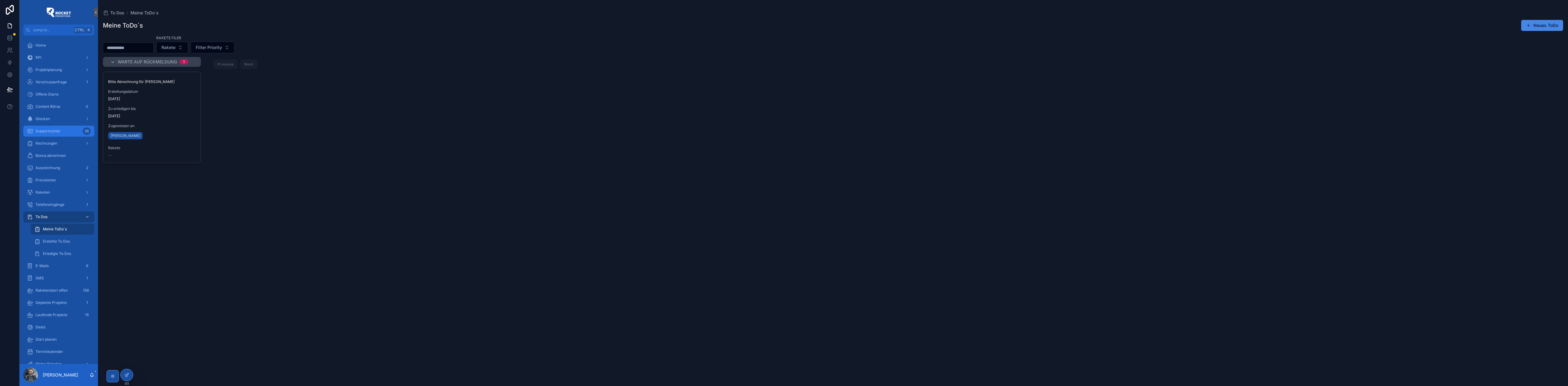
drag, startPoint x: 51, startPoint y: 132, endPoint x: 428, endPoint y: 195, distance: 382.2
click at [51, 132] on span "Supportcenter" at bounding box center [47, 131] width 25 height 5
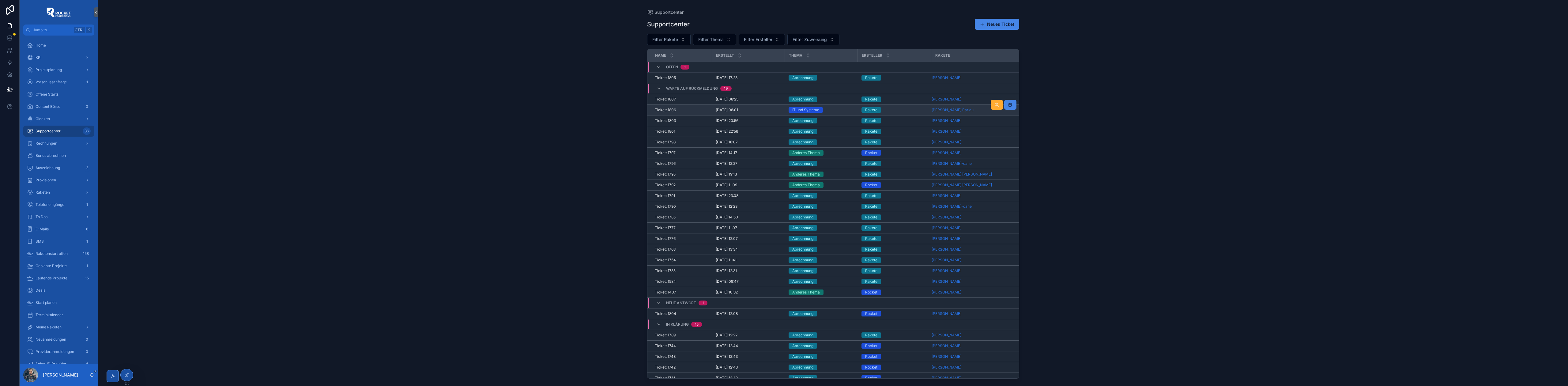
click at [889, 112] on div "Rakete" at bounding box center [894, 110] width 66 height 5
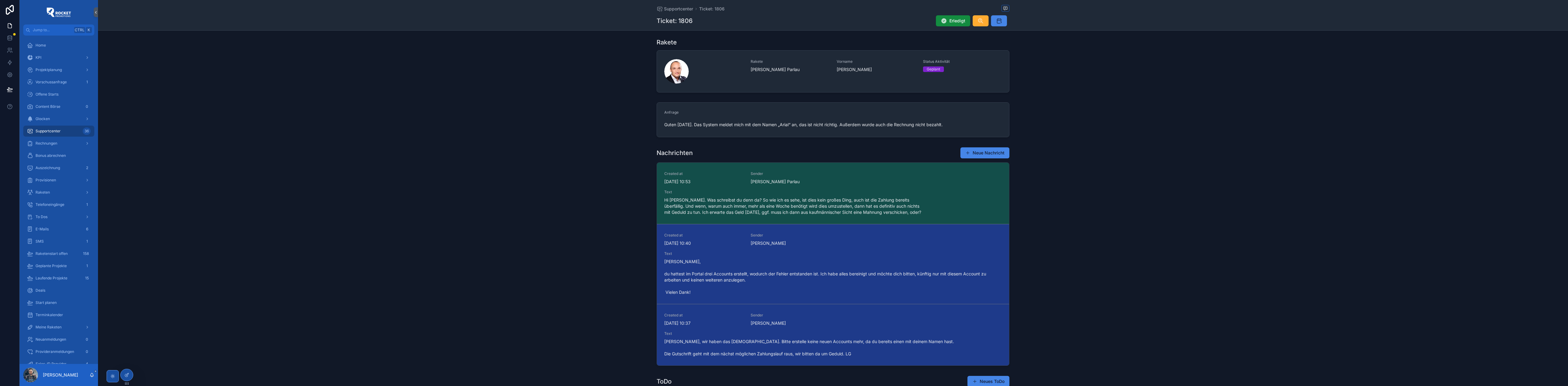
scroll to position [54, 0]
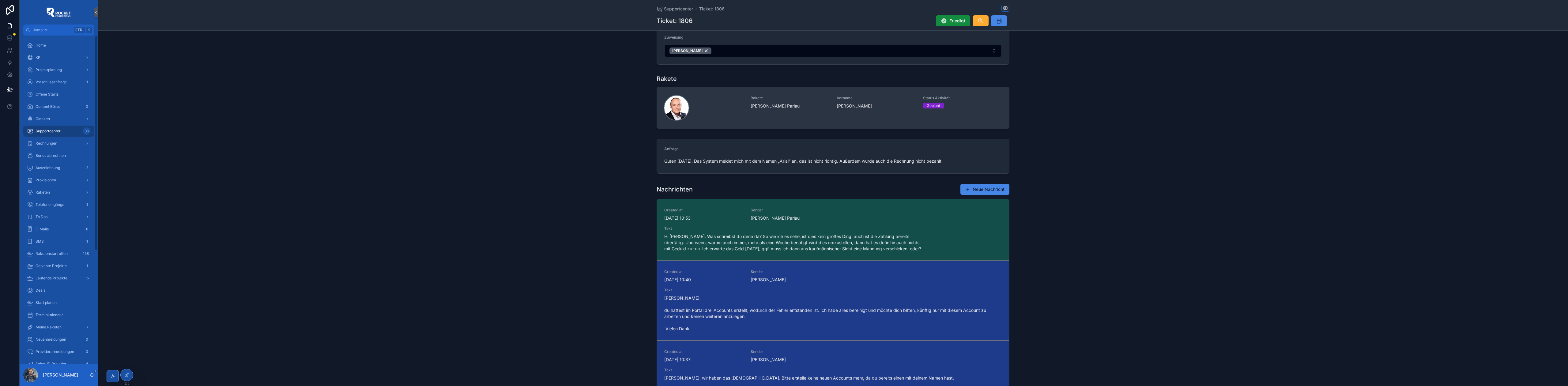
click at [669, 111] on div "scrollable content" at bounding box center [676, 108] width 24 height 24
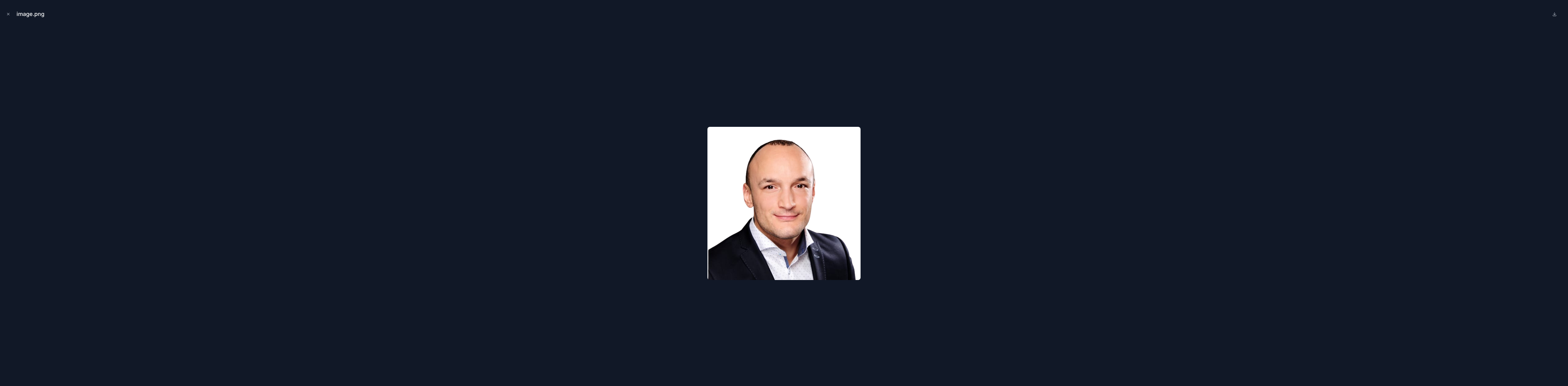
click at [373, 191] on div at bounding box center [784, 203] width 1558 height 356
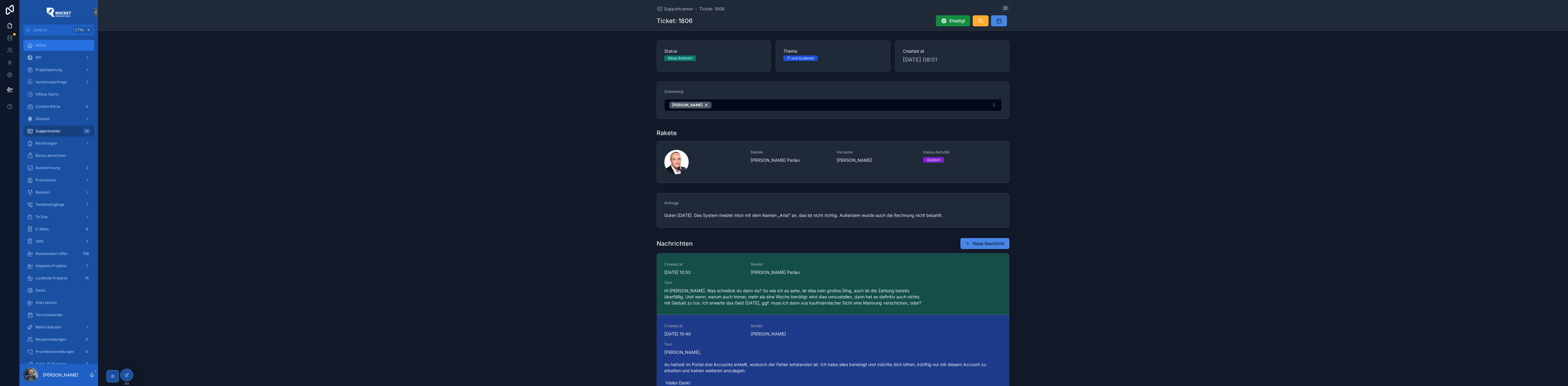
click at [47, 48] on div "Home" at bounding box center [58, 45] width 64 height 10
